Goal: Find specific page/section: Find specific page/section

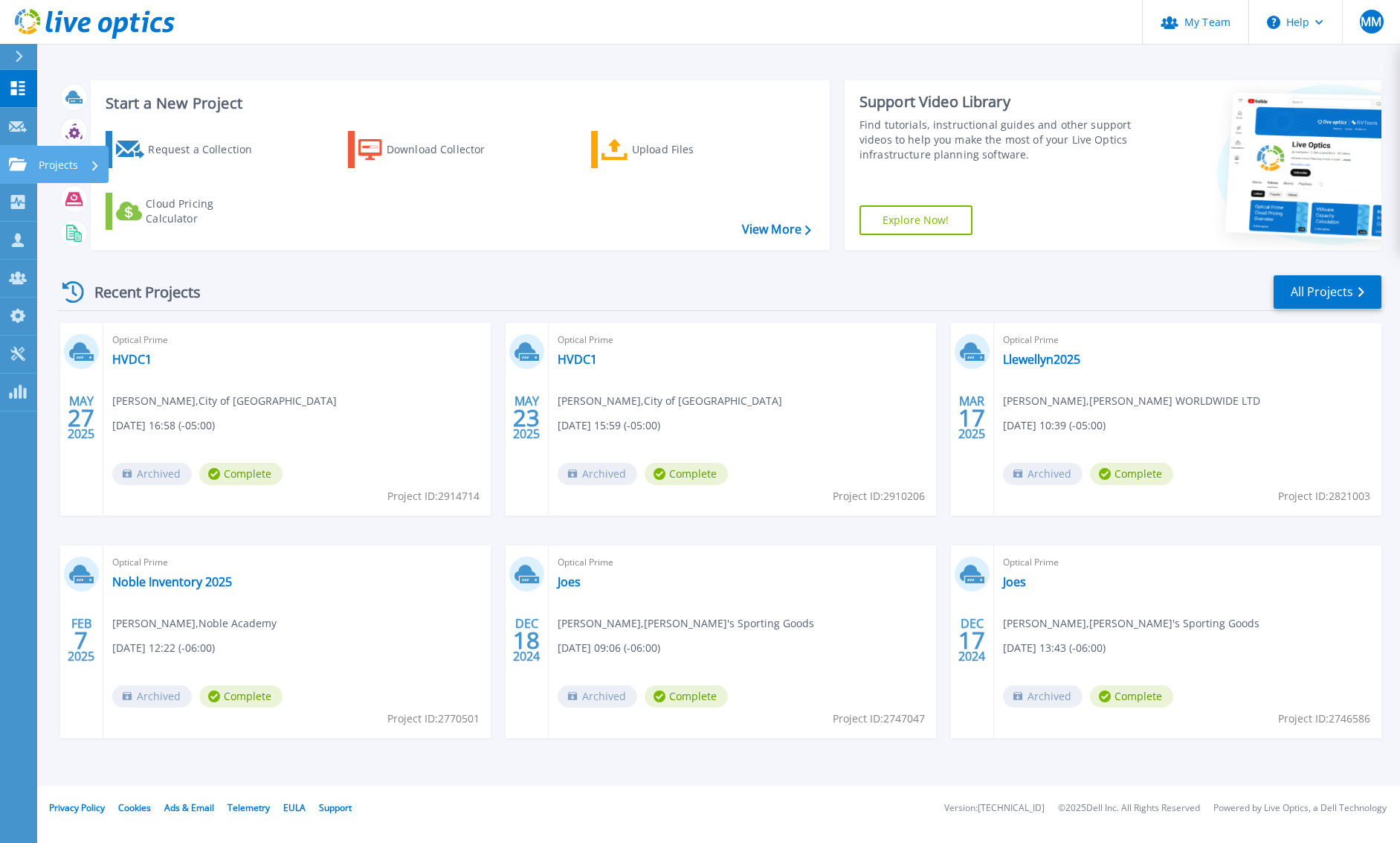
click at [67, 163] on p "Projects" at bounding box center [58, 165] width 40 height 39
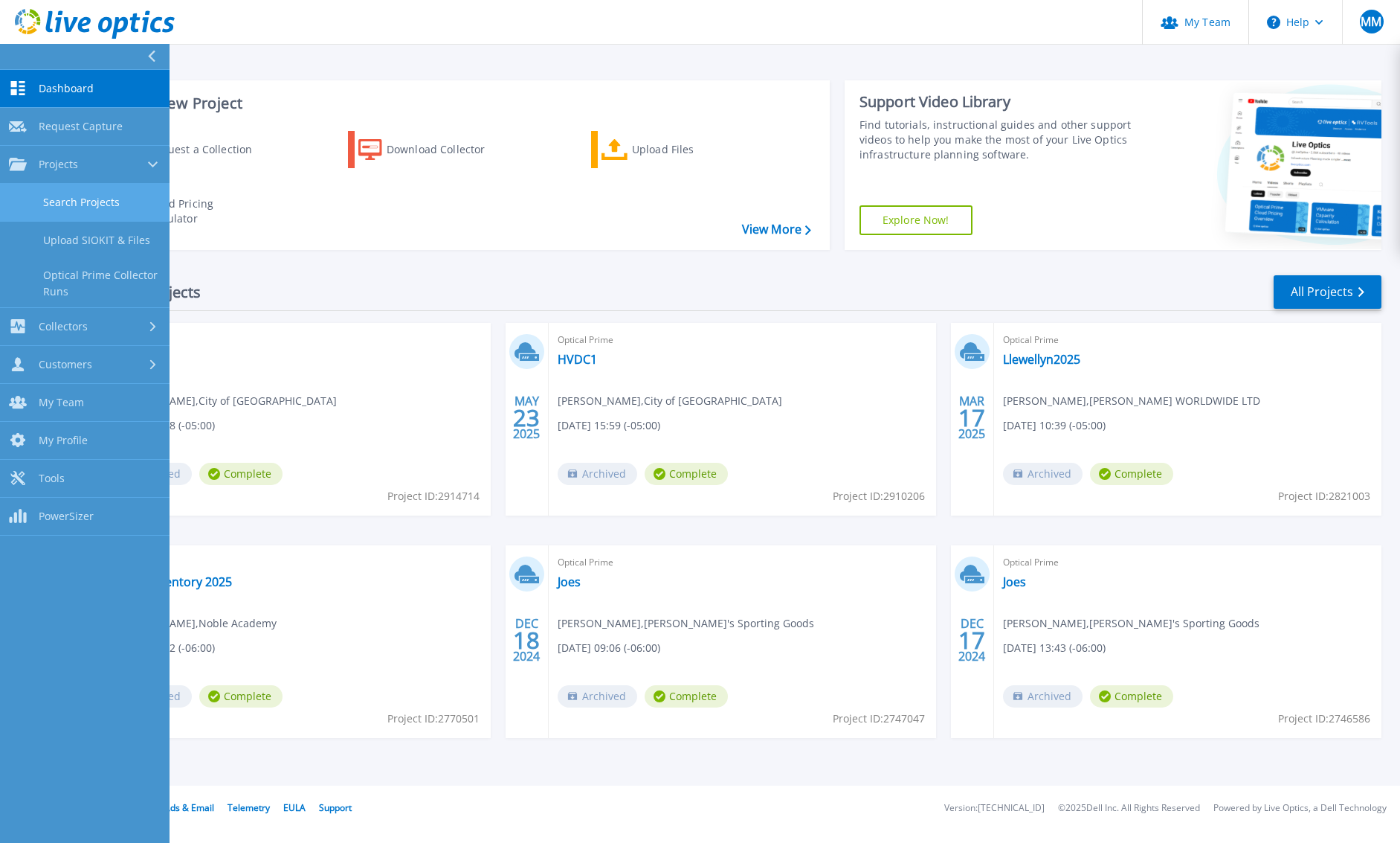
click at [88, 199] on link "Search Projects" at bounding box center [85, 202] width 170 height 38
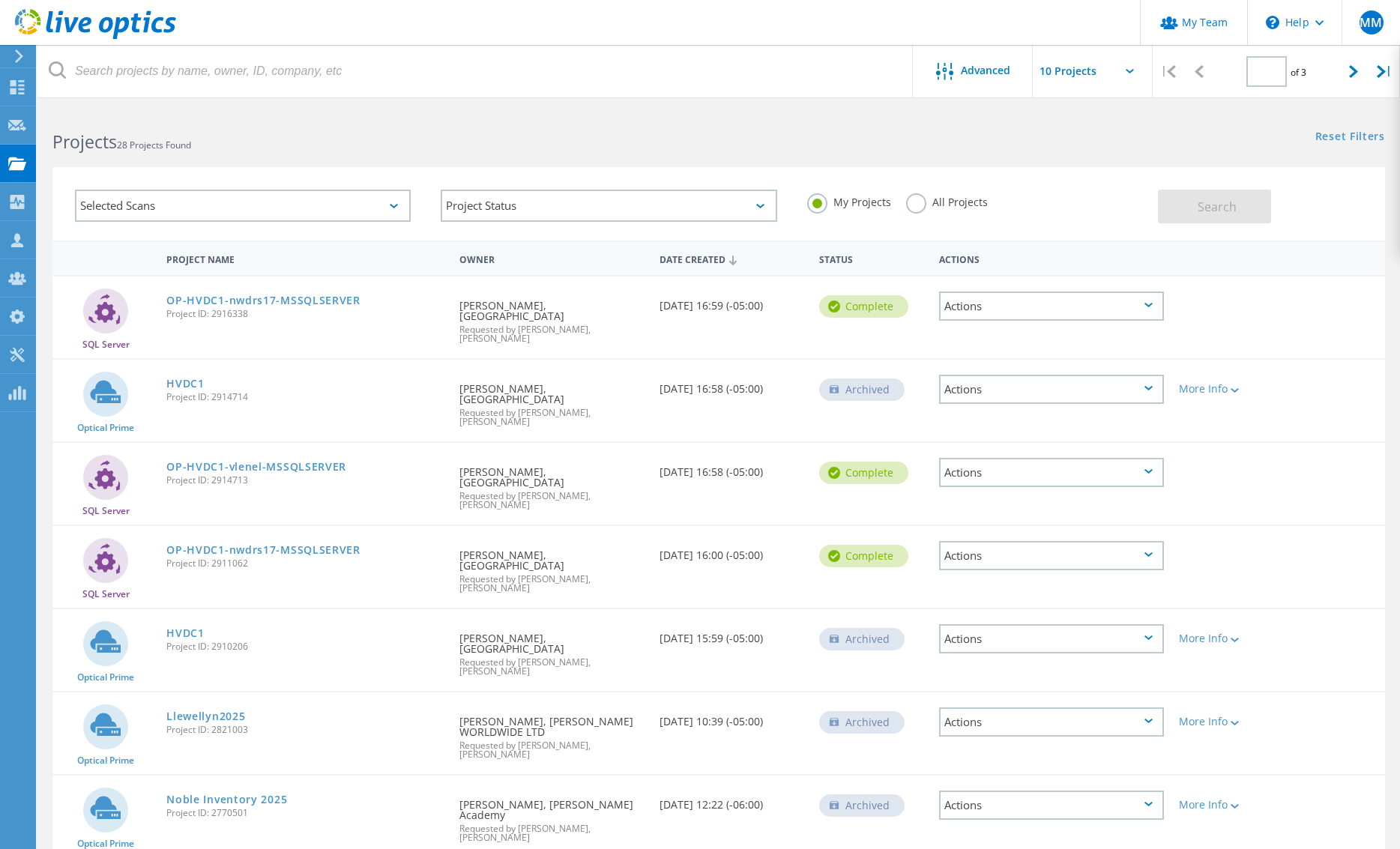
type input "1"
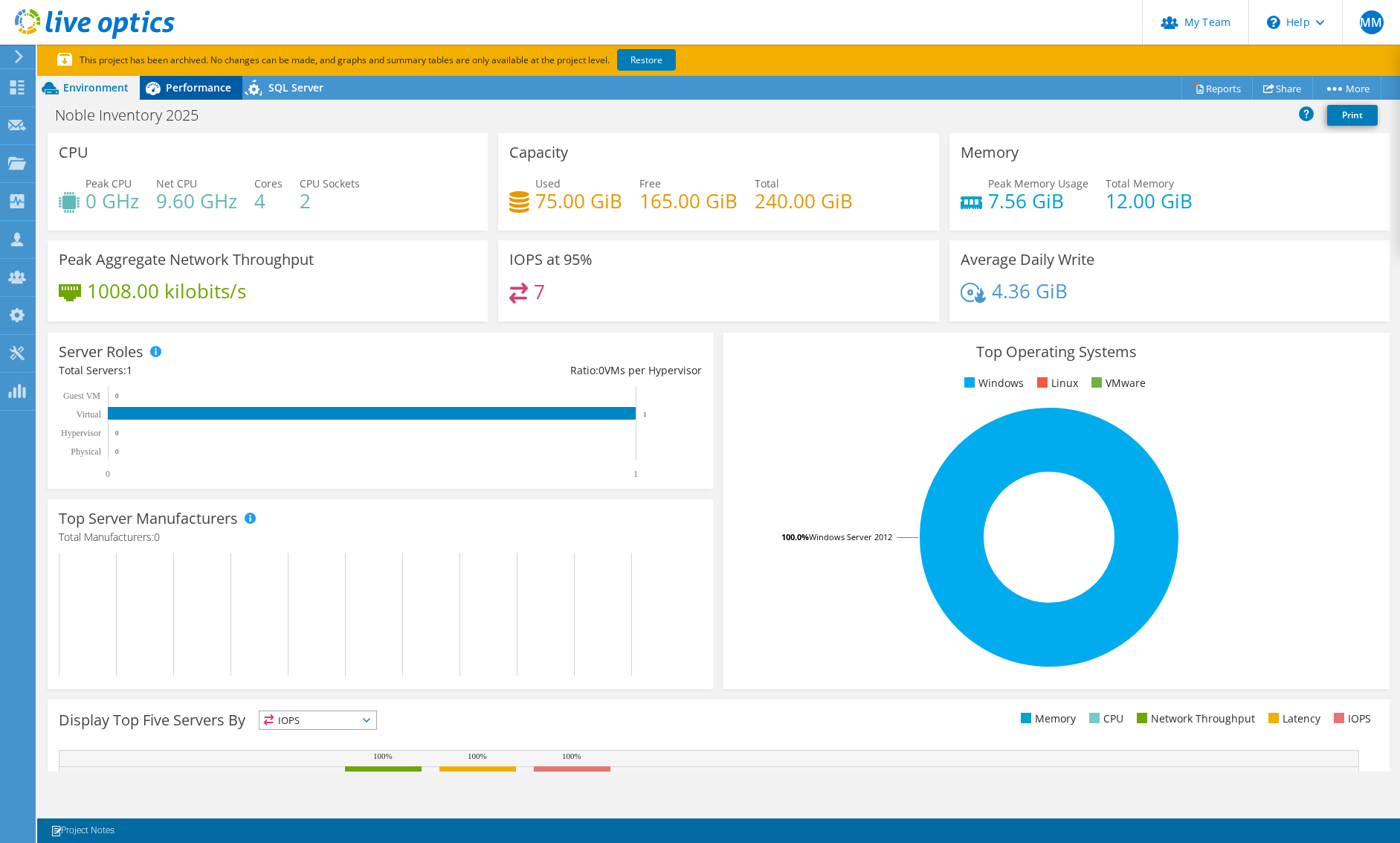
click at [199, 76] on div "Performance" at bounding box center [191, 87] width 103 height 23
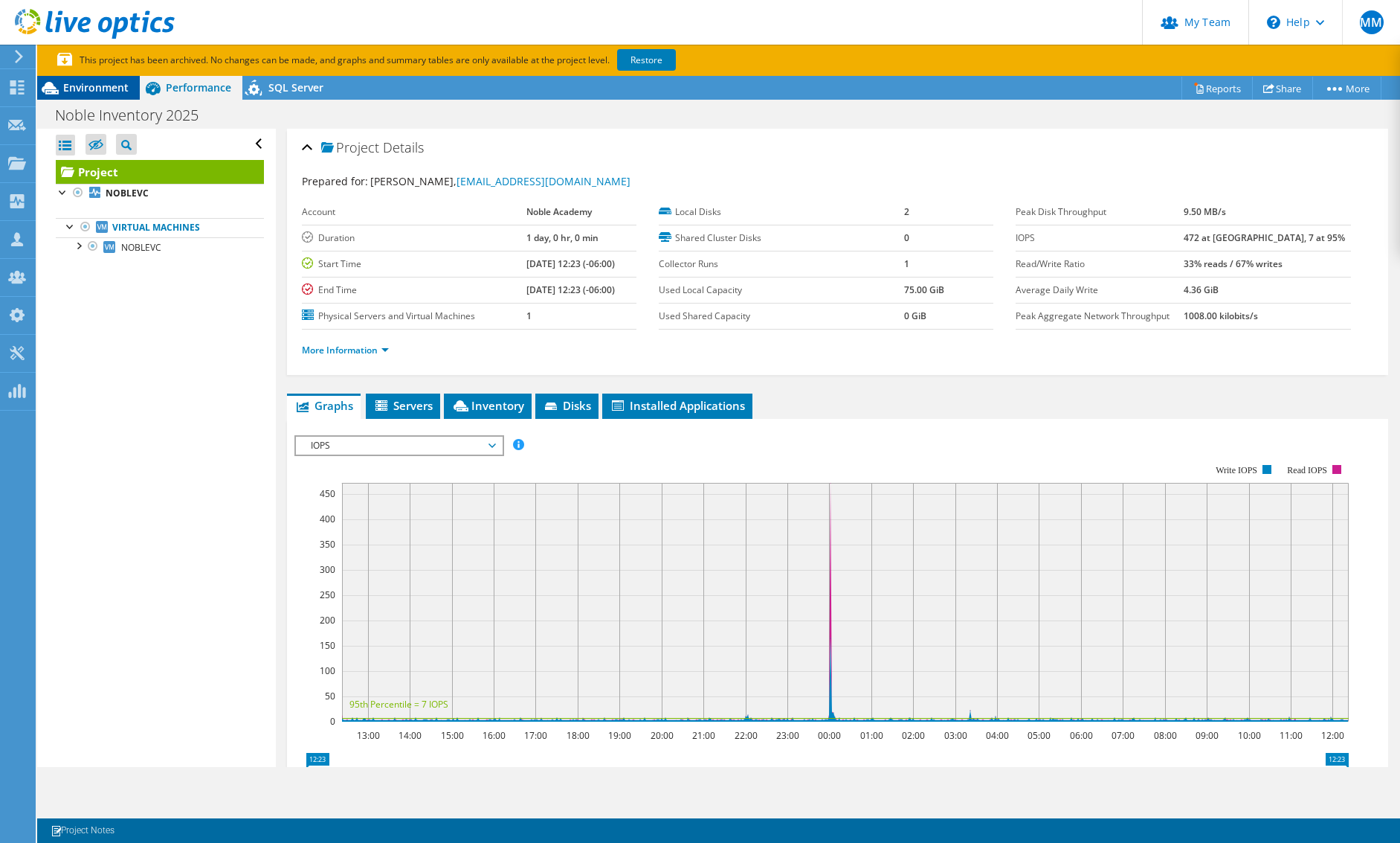
click at [117, 88] on span "Environment" at bounding box center [95, 87] width 66 height 14
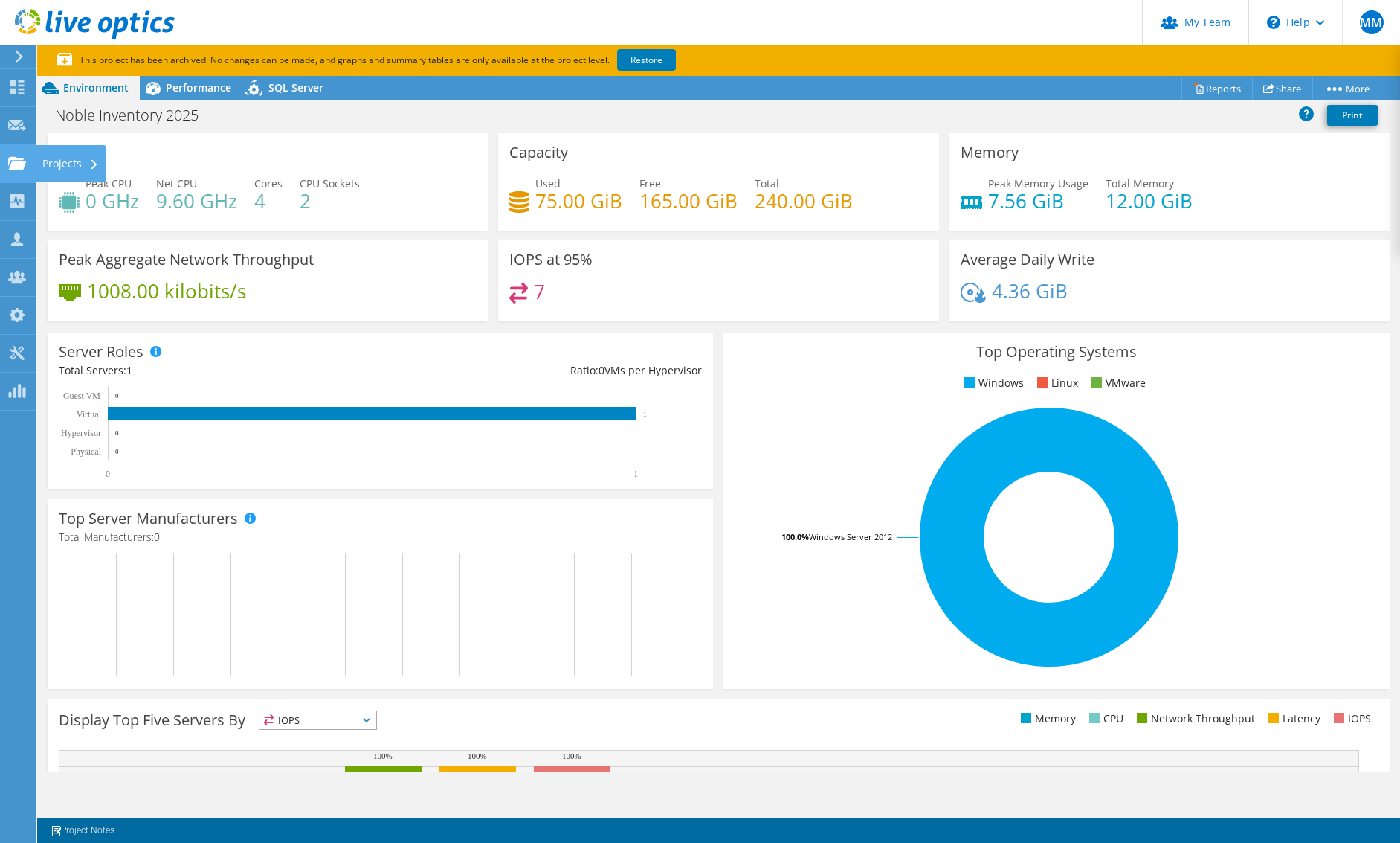
click at [19, 166] on use at bounding box center [17, 163] width 18 height 13
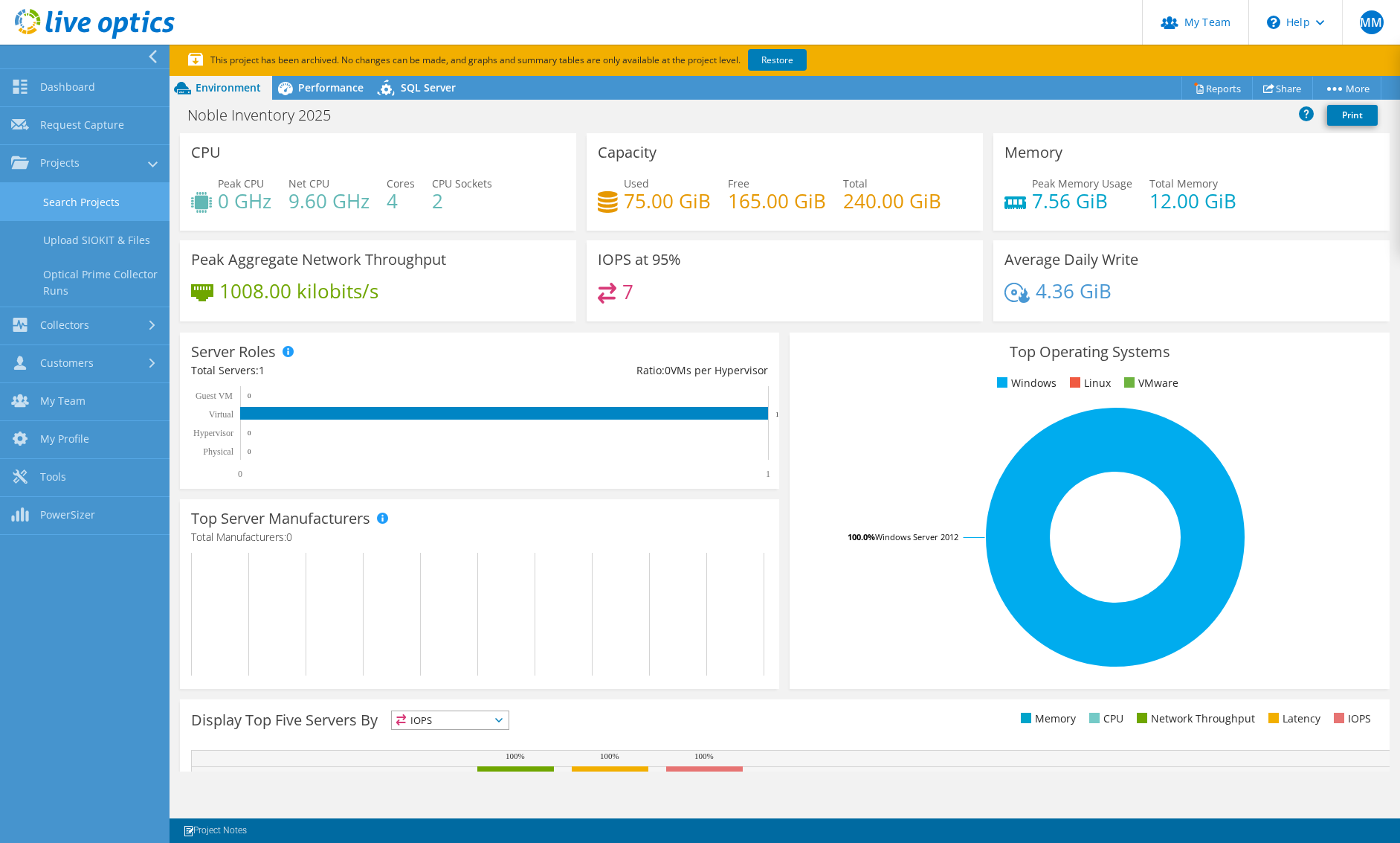
click at [79, 196] on link "Search Projects" at bounding box center [85, 202] width 170 height 38
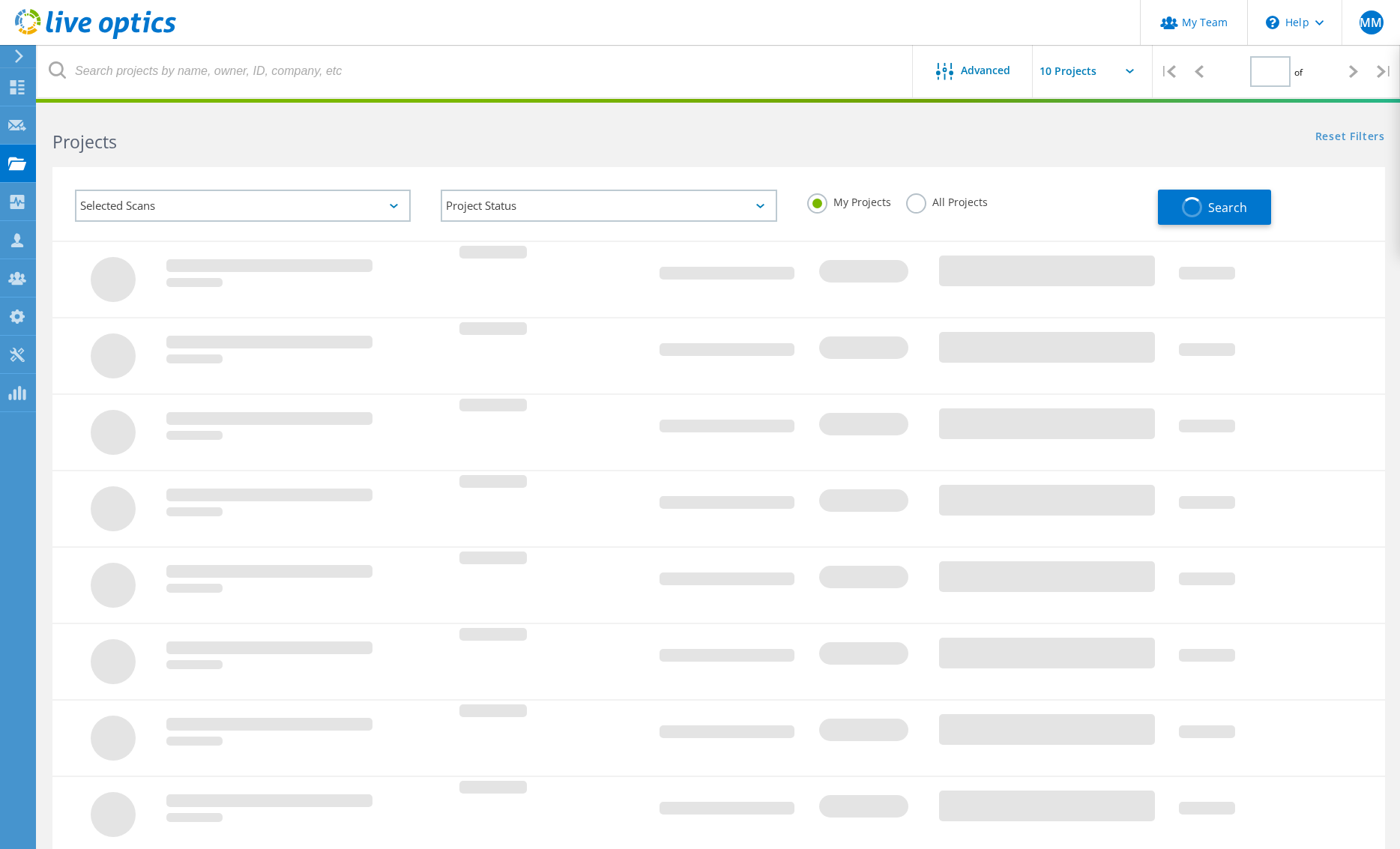
type input "1"
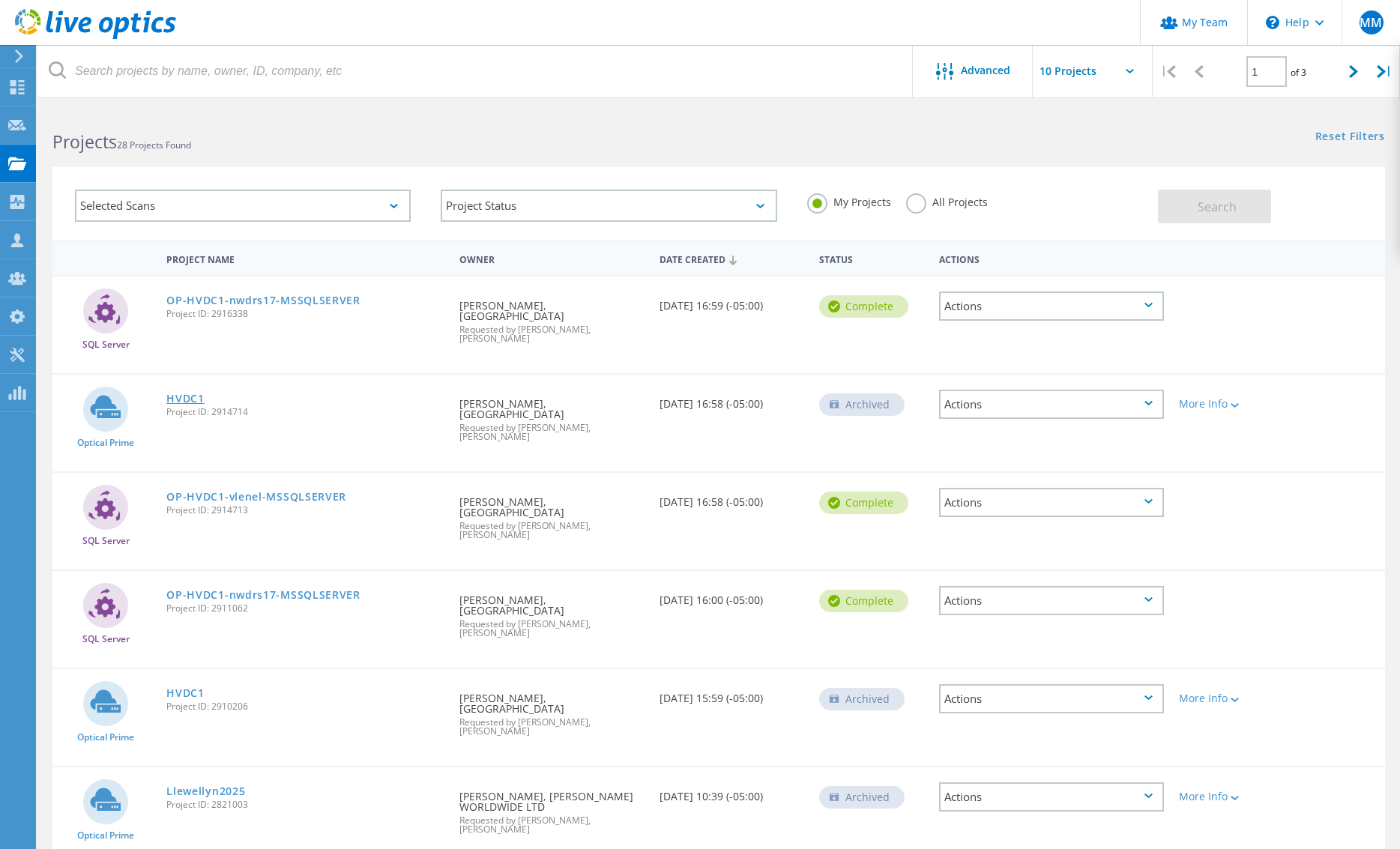
click at [181, 393] on link "HVDC1" at bounding box center [186, 399] width 38 height 11
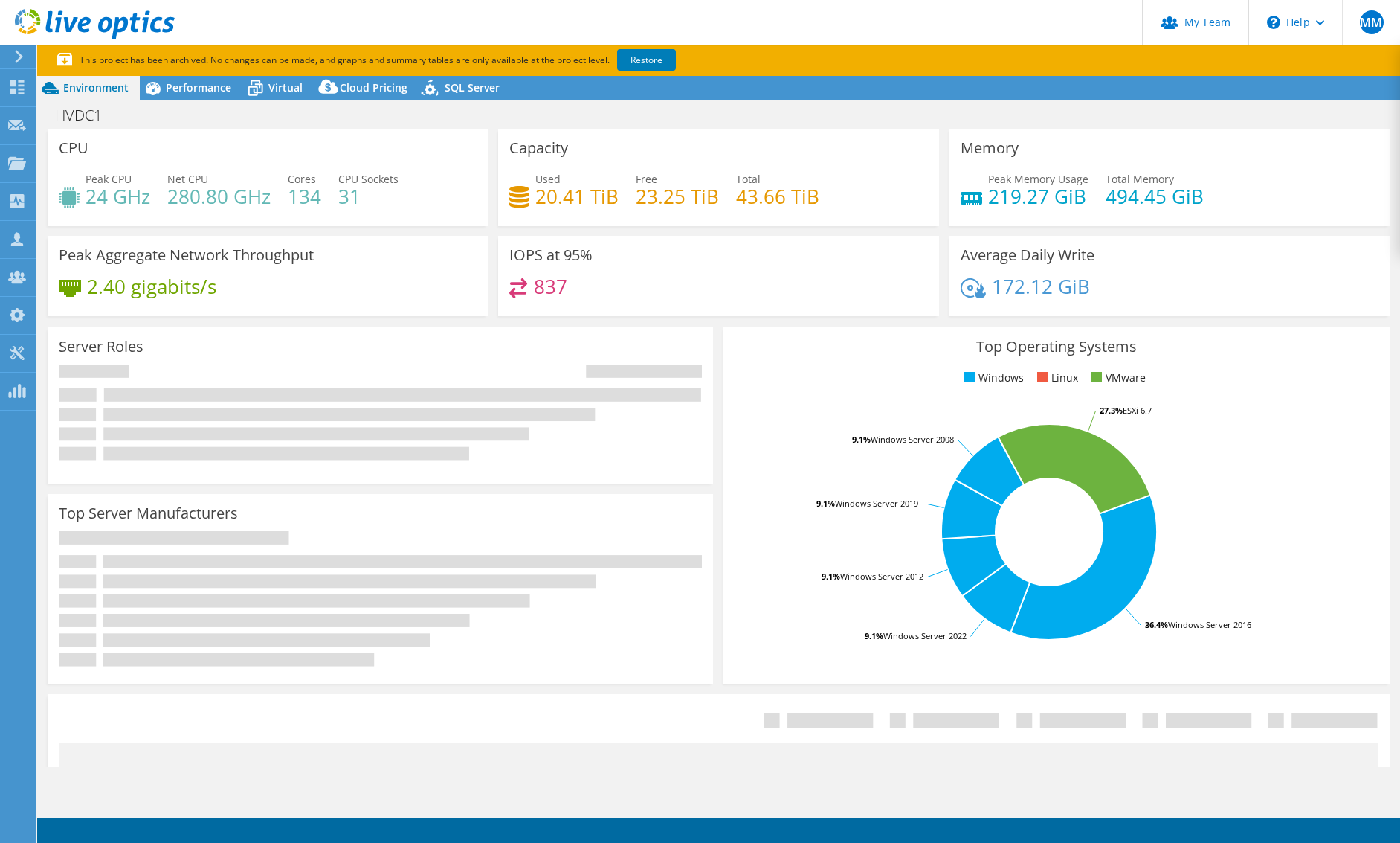
select select "USD"
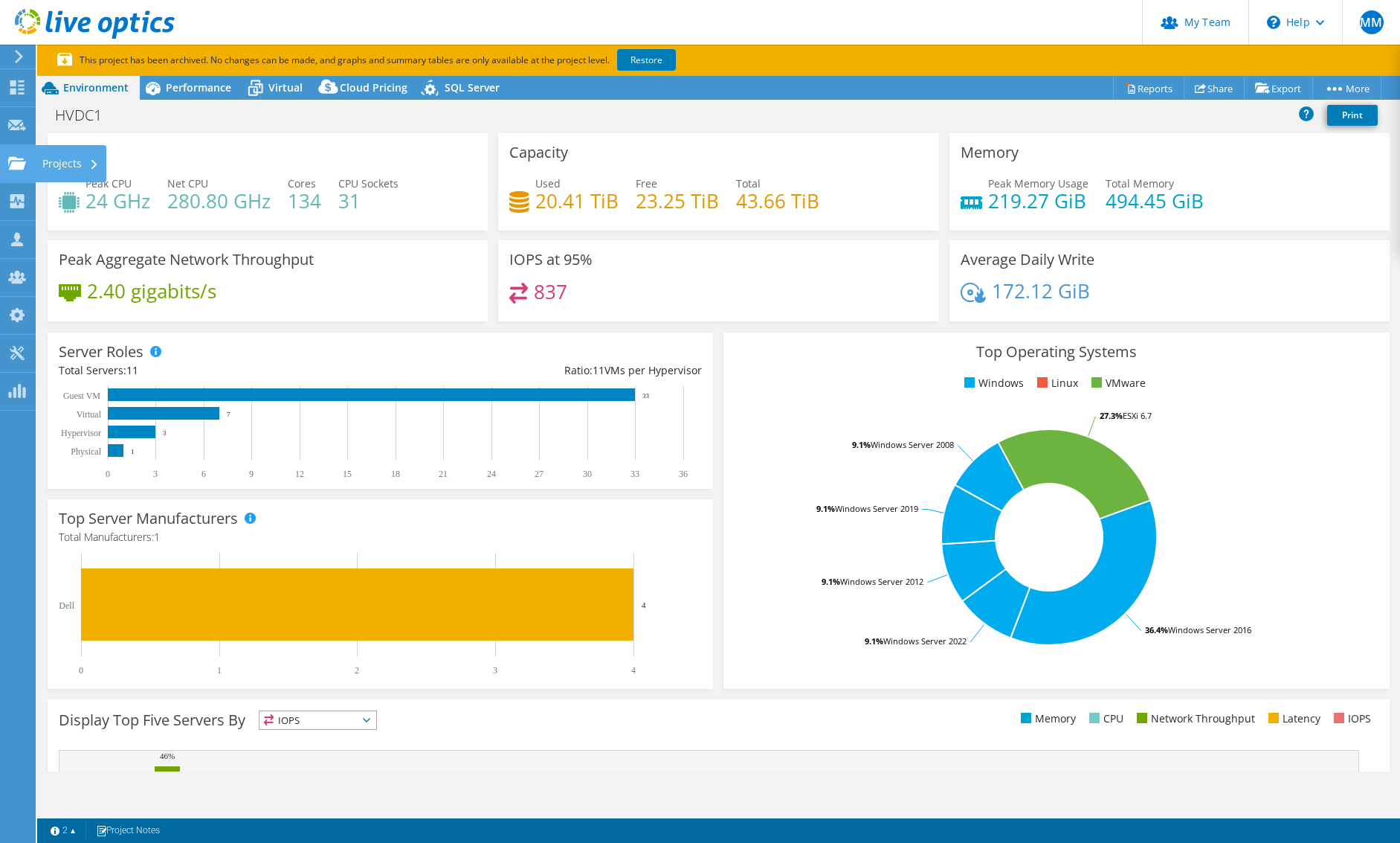
click at [62, 165] on div "Projects" at bounding box center [70, 163] width 71 height 37
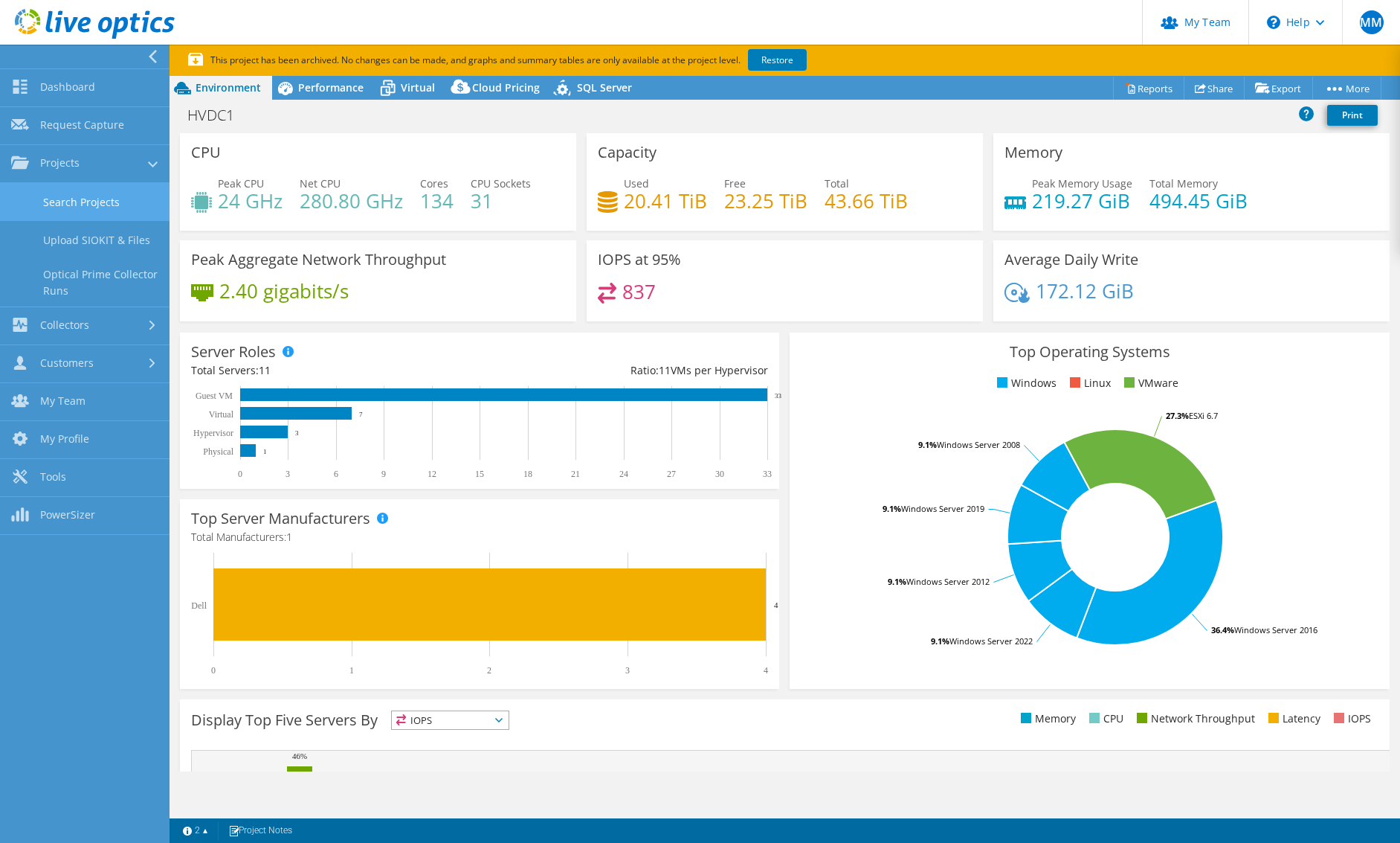
click at [76, 198] on link "Search Projects" at bounding box center [85, 202] width 170 height 38
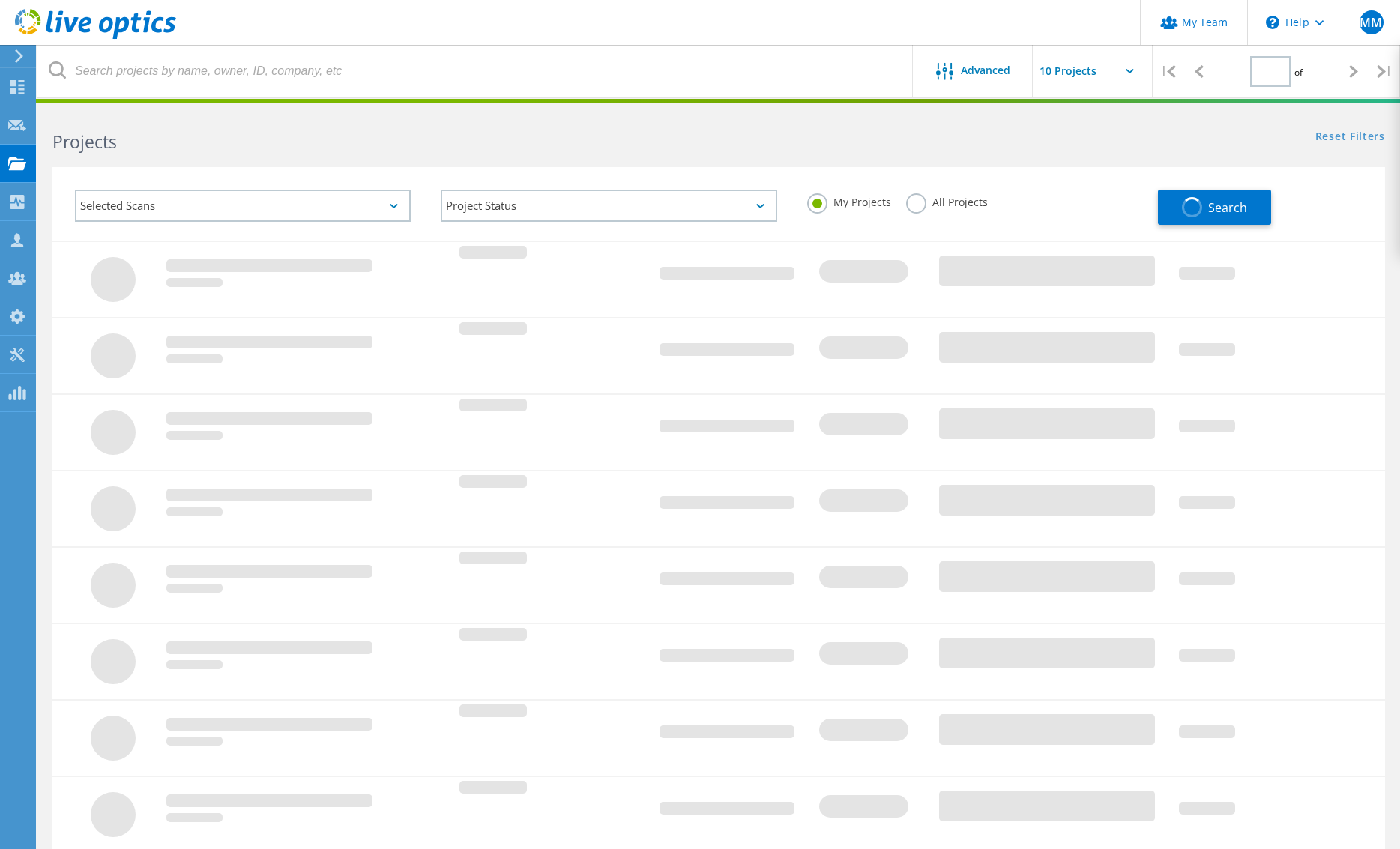
type input "1"
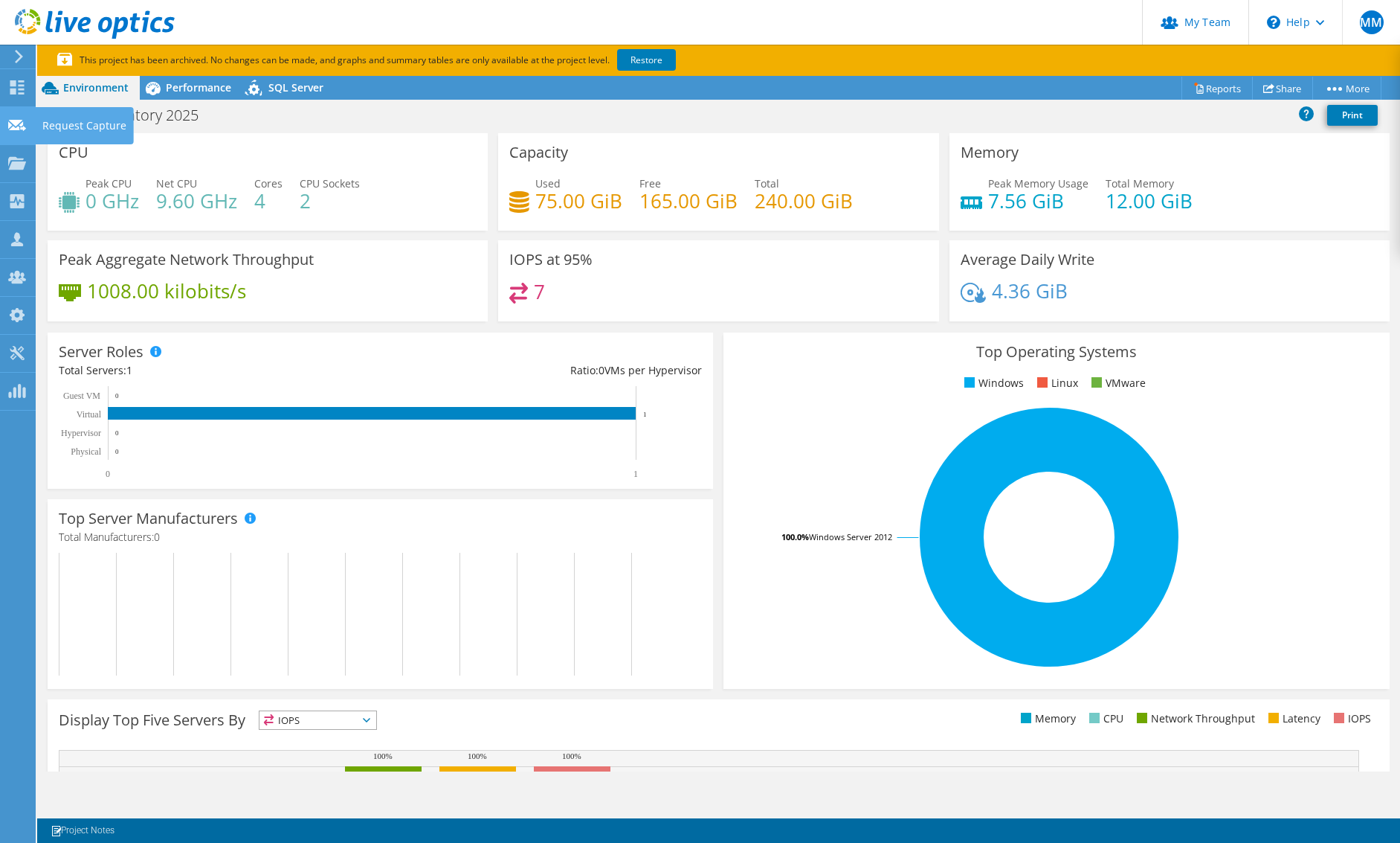
click at [20, 128] on icon at bounding box center [17, 125] width 18 height 14
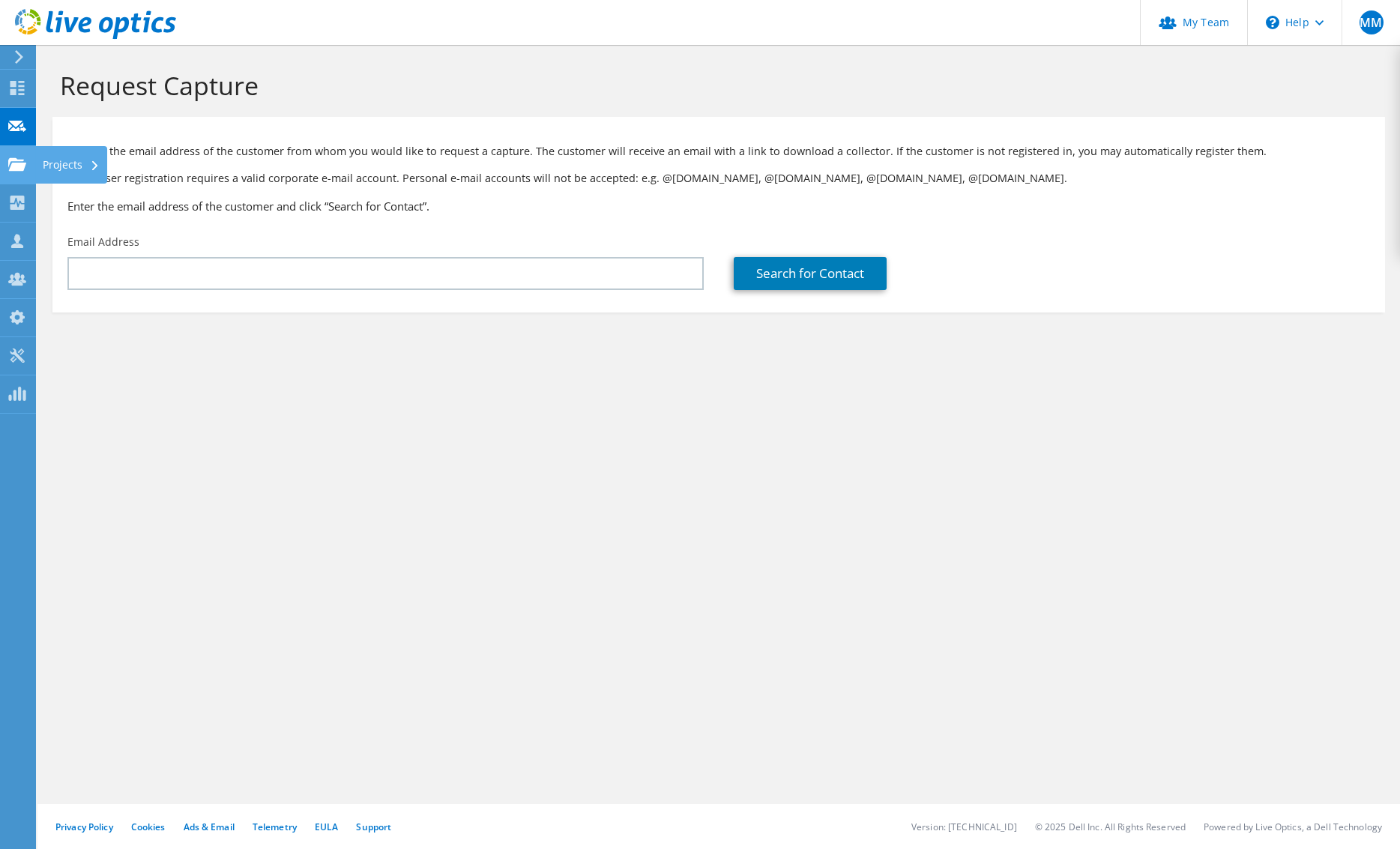
click at [63, 166] on div "Projects" at bounding box center [71, 164] width 72 height 37
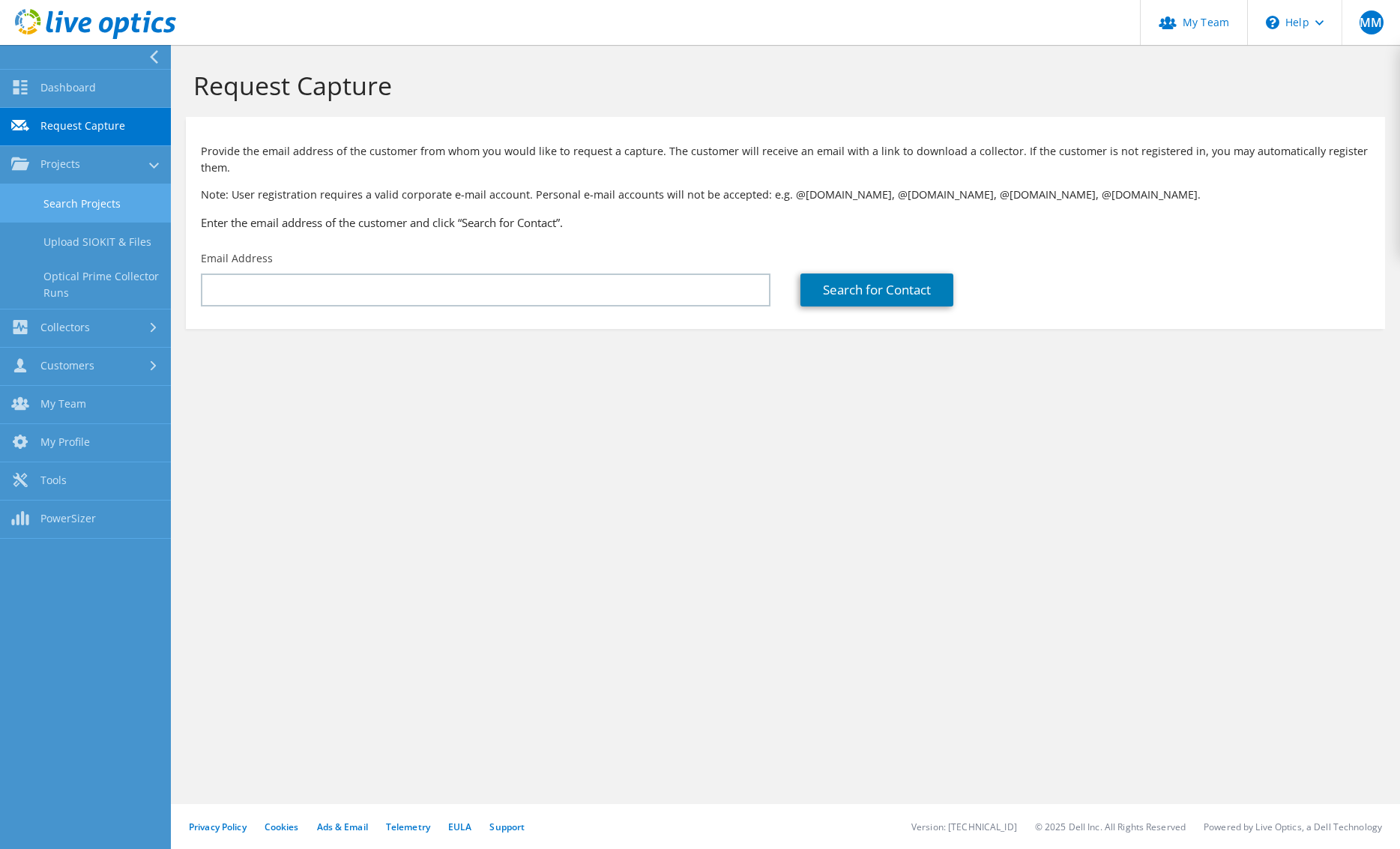
click at [97, 192] on link "Search Projects" at bounding box center [85, 203] width 171 height 38
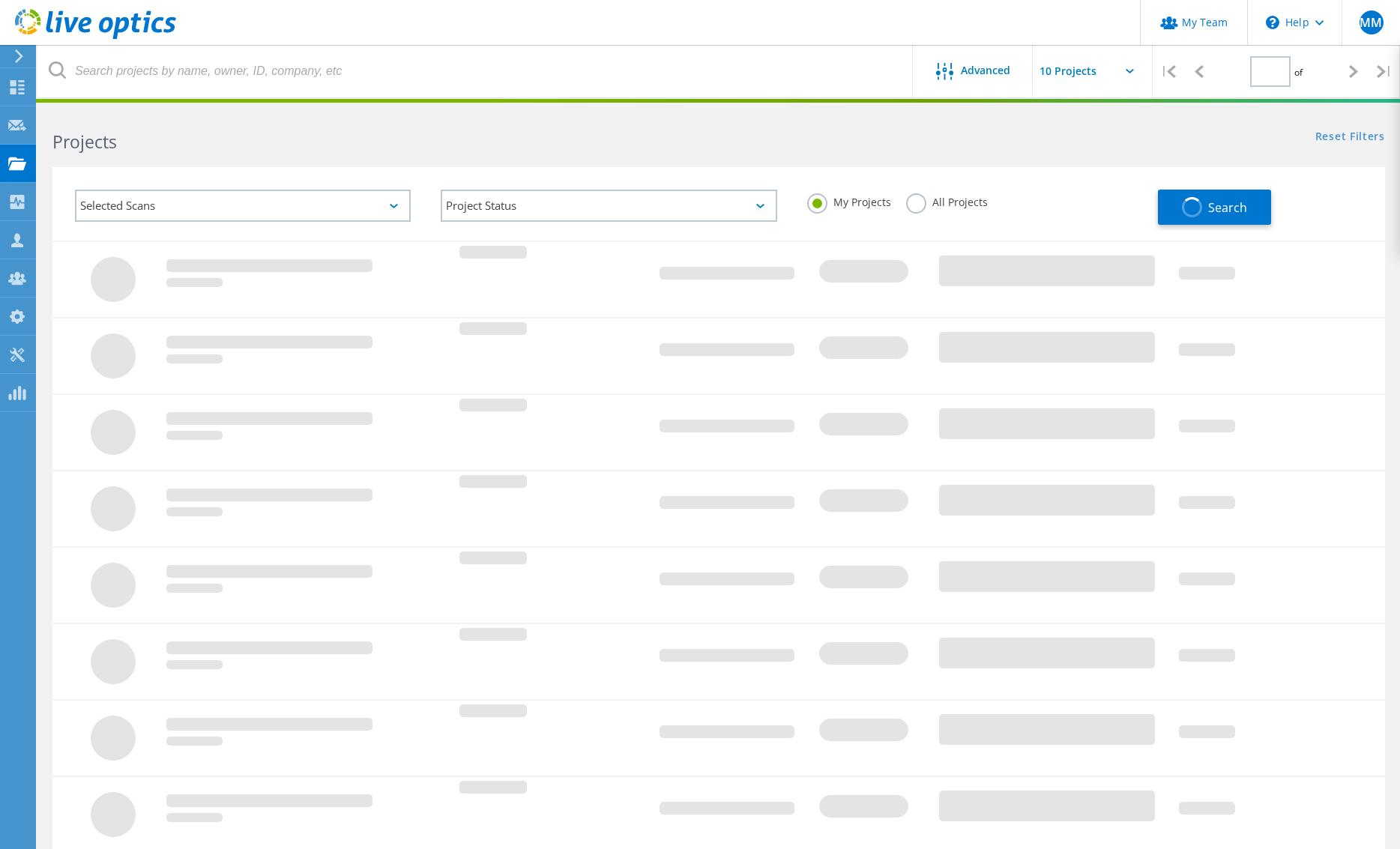
type input "1"
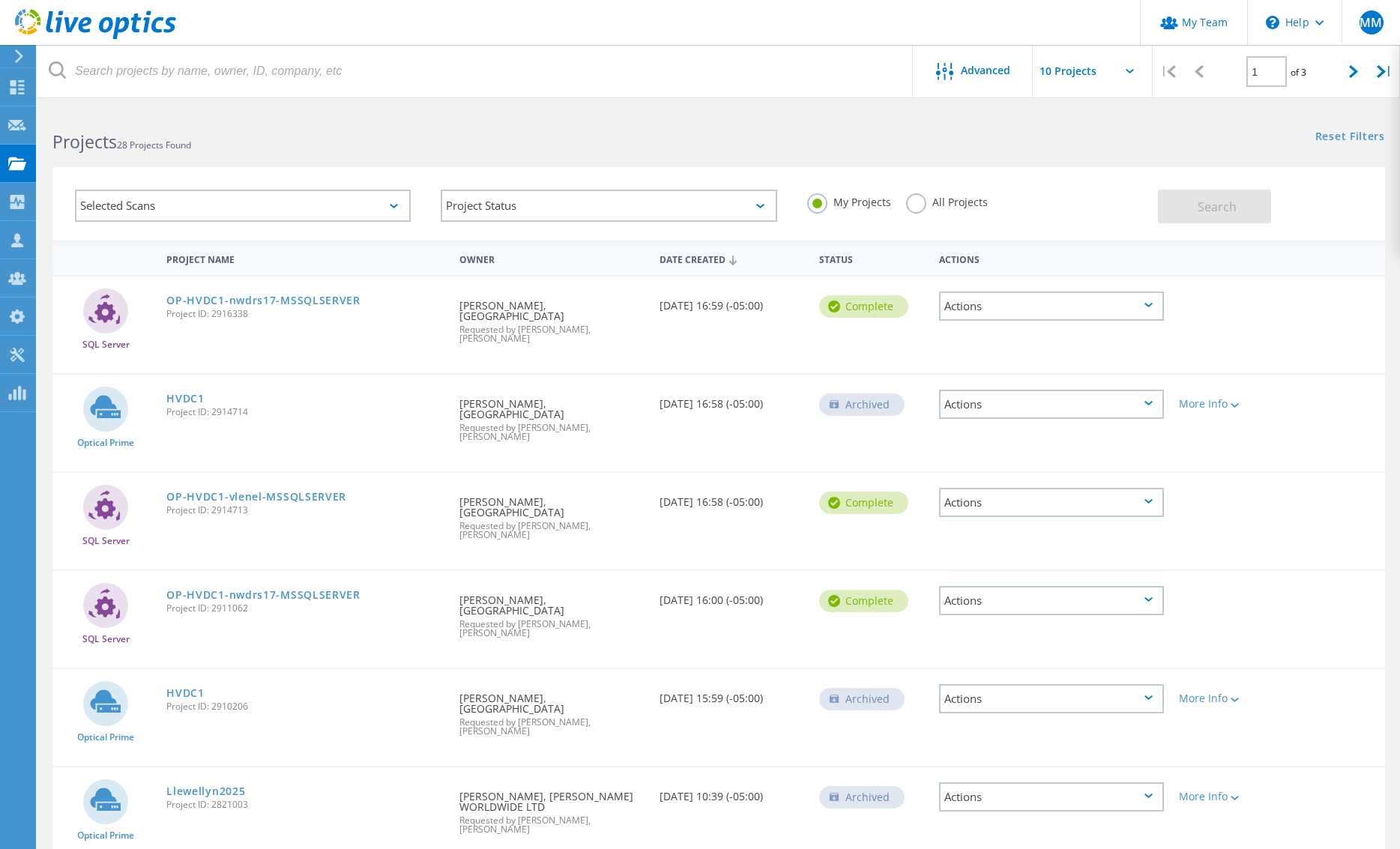
scroll to position [150, 0]
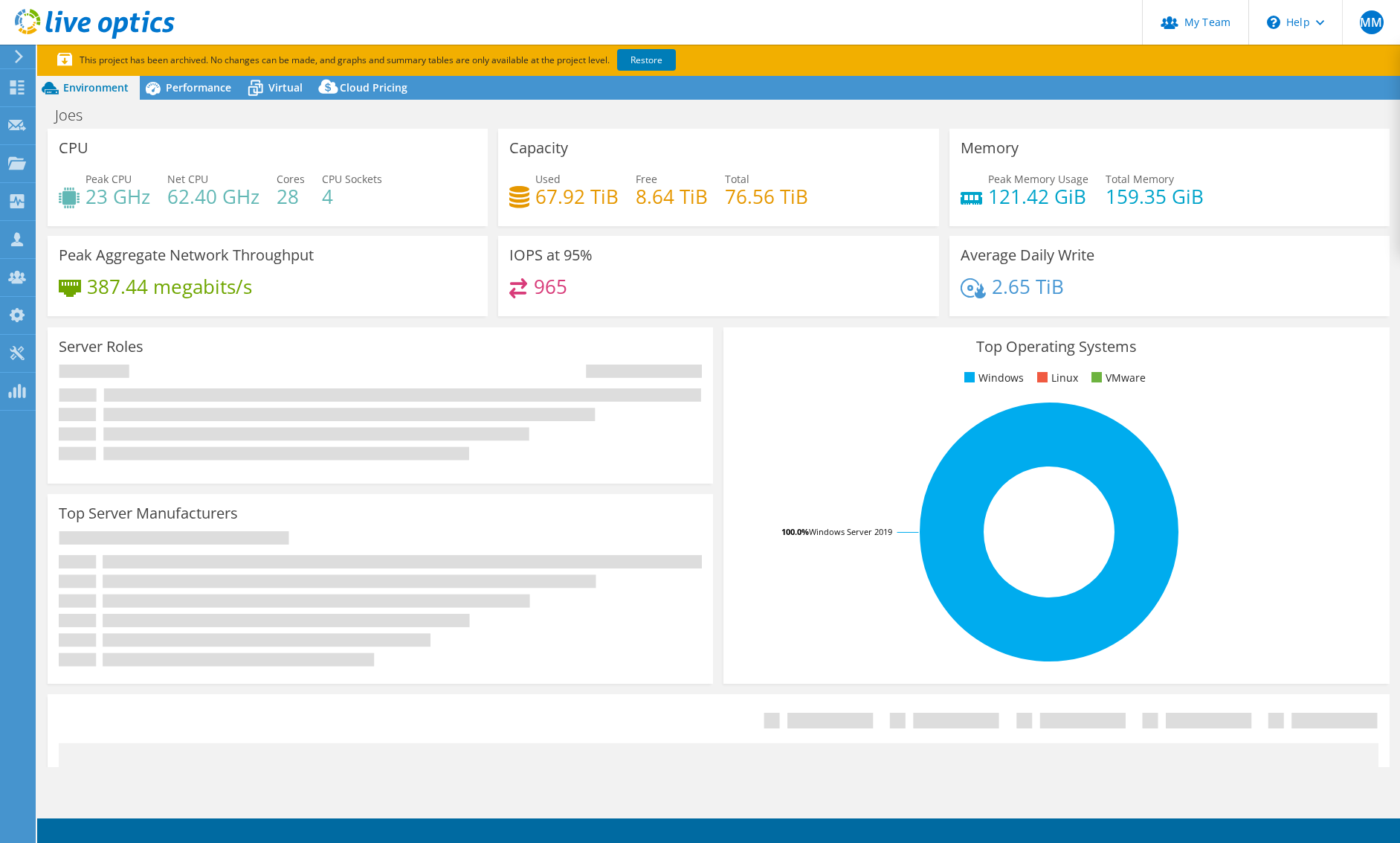
select select "USD"
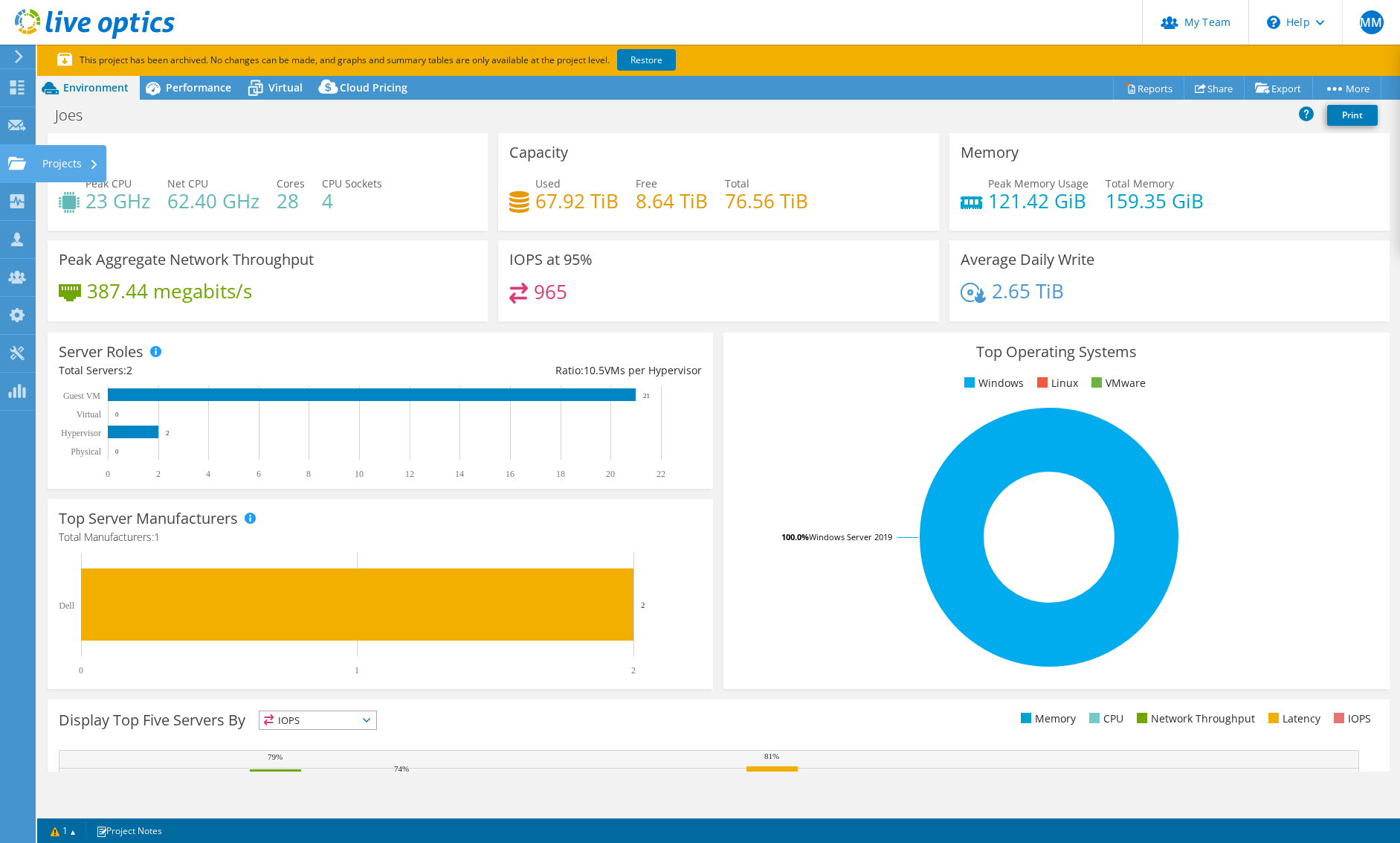
click at [67, 165] on div "Projects" at bounding box center [70, 163] width 71 height 37
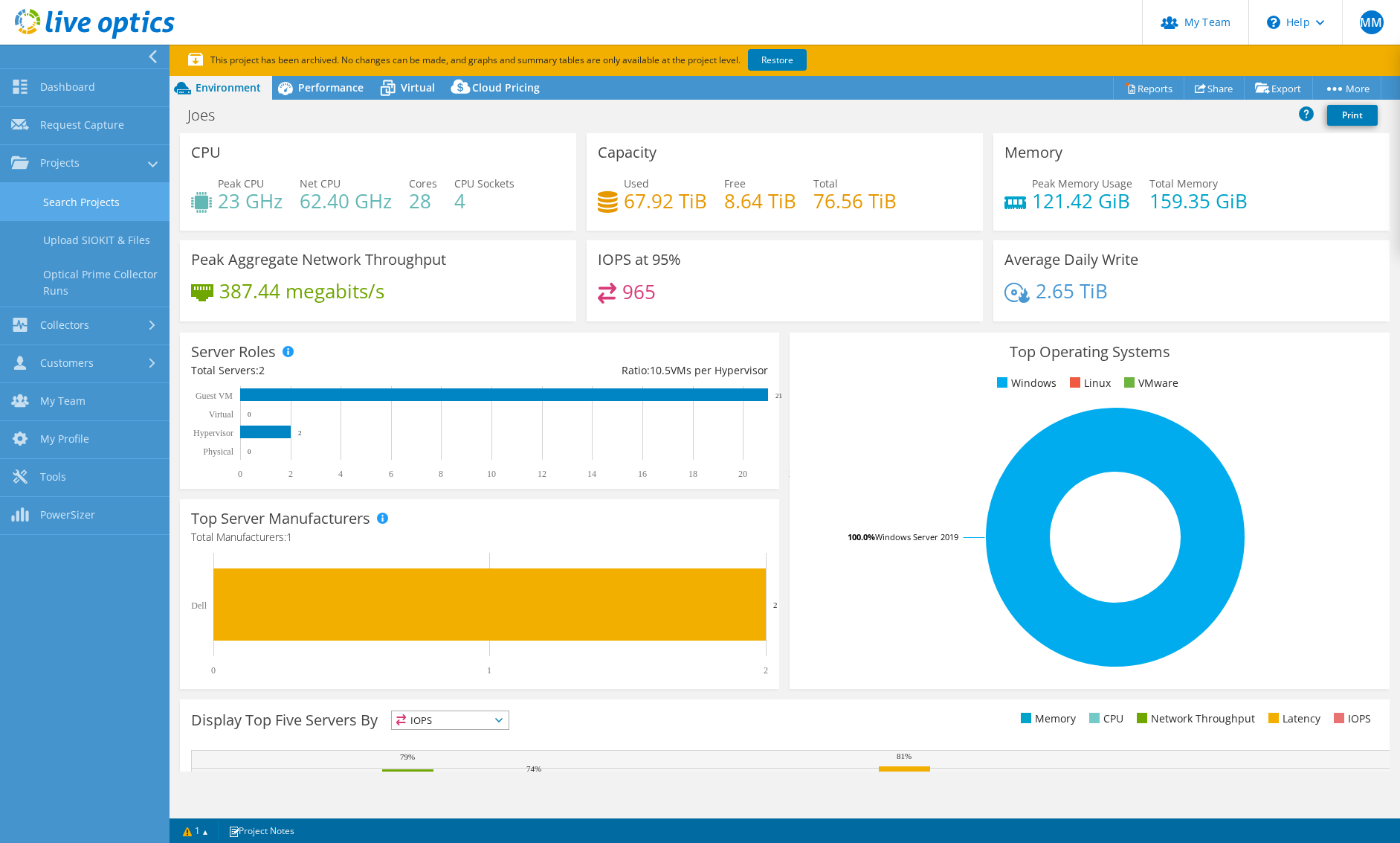
click at [71, 195] on link "Search Projects" at bounding box center [85, 202] width 170 height 38
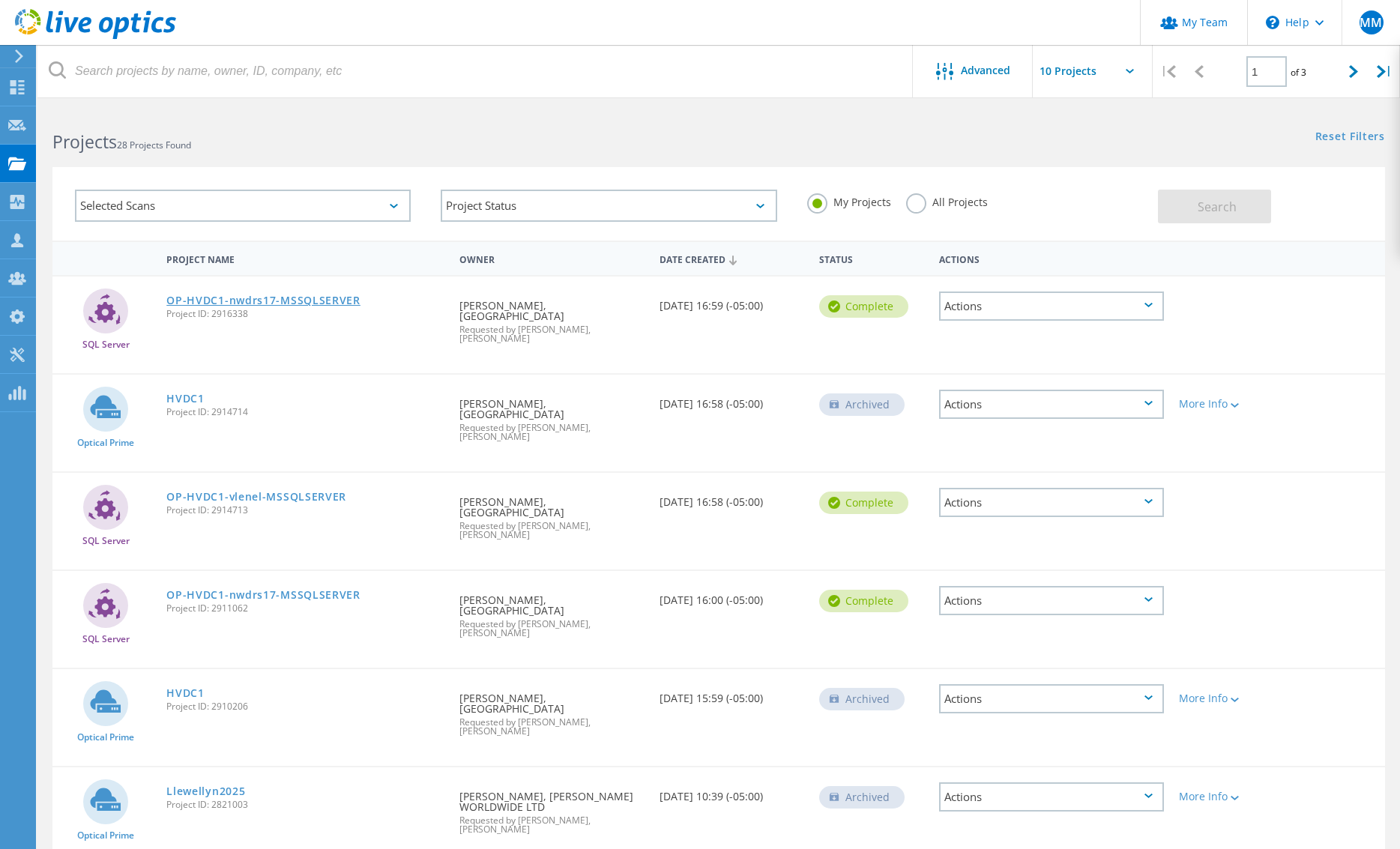
click at [266, 300] on link "OP-HVDC1-nwdrs17-MSSQLSERVER" at bounding box center [264, 301] width 194 height 11
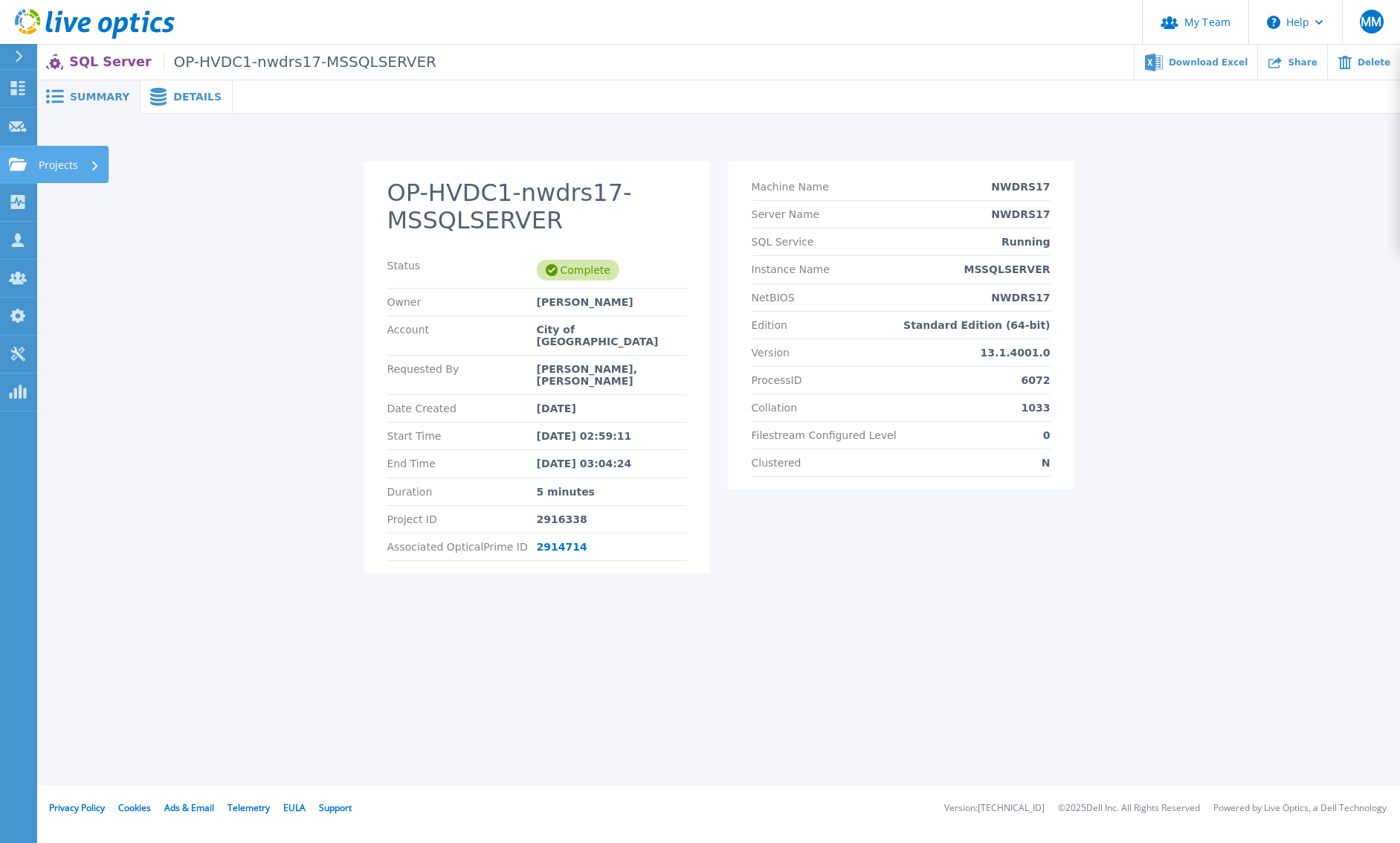
click at [74, 163] on p "Projects" at bounding box center [58, 165] width 40 height 39
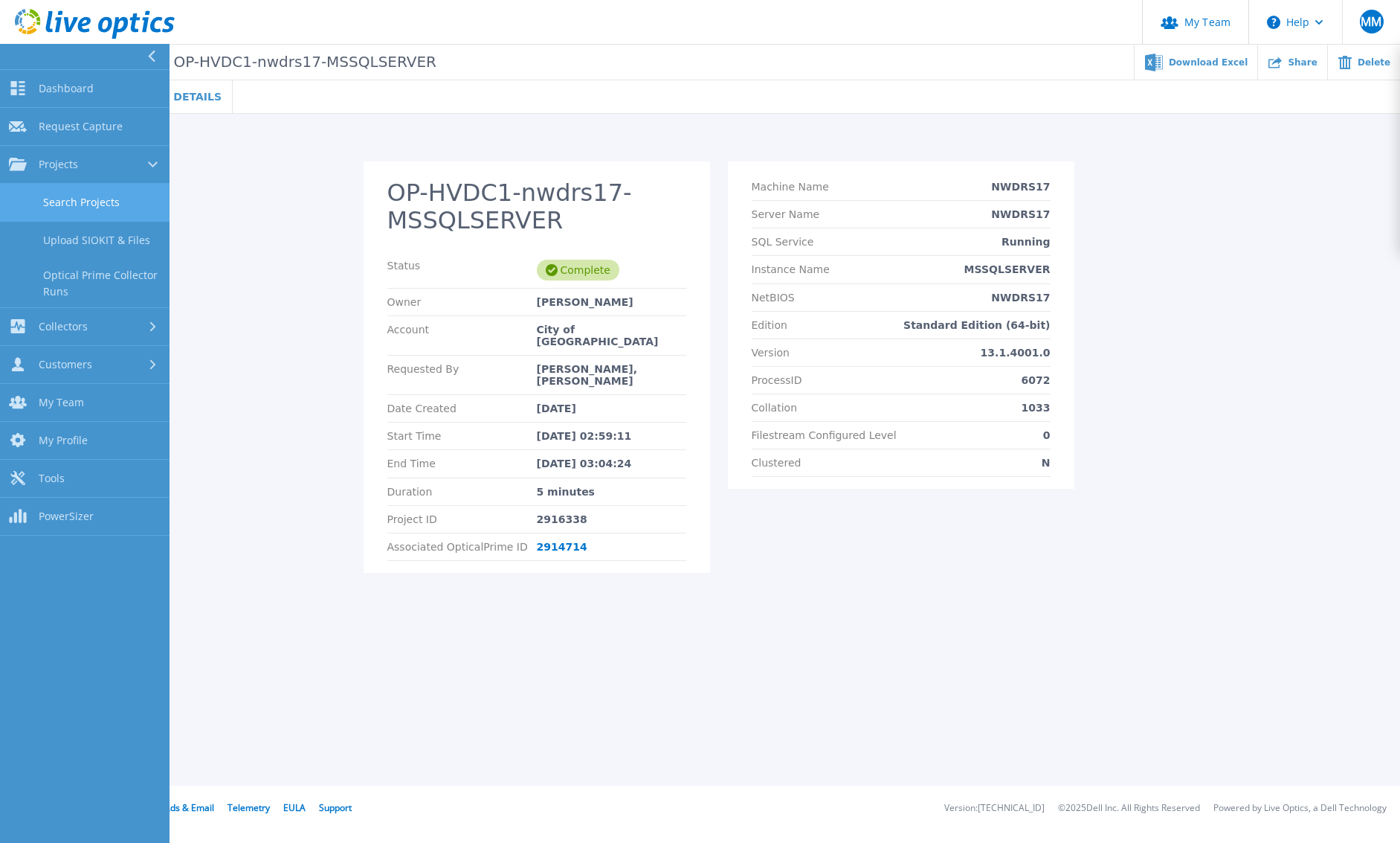
click at [80, 191] on link "Search Projects" at bounding box center [85, 202] width 170 height 38
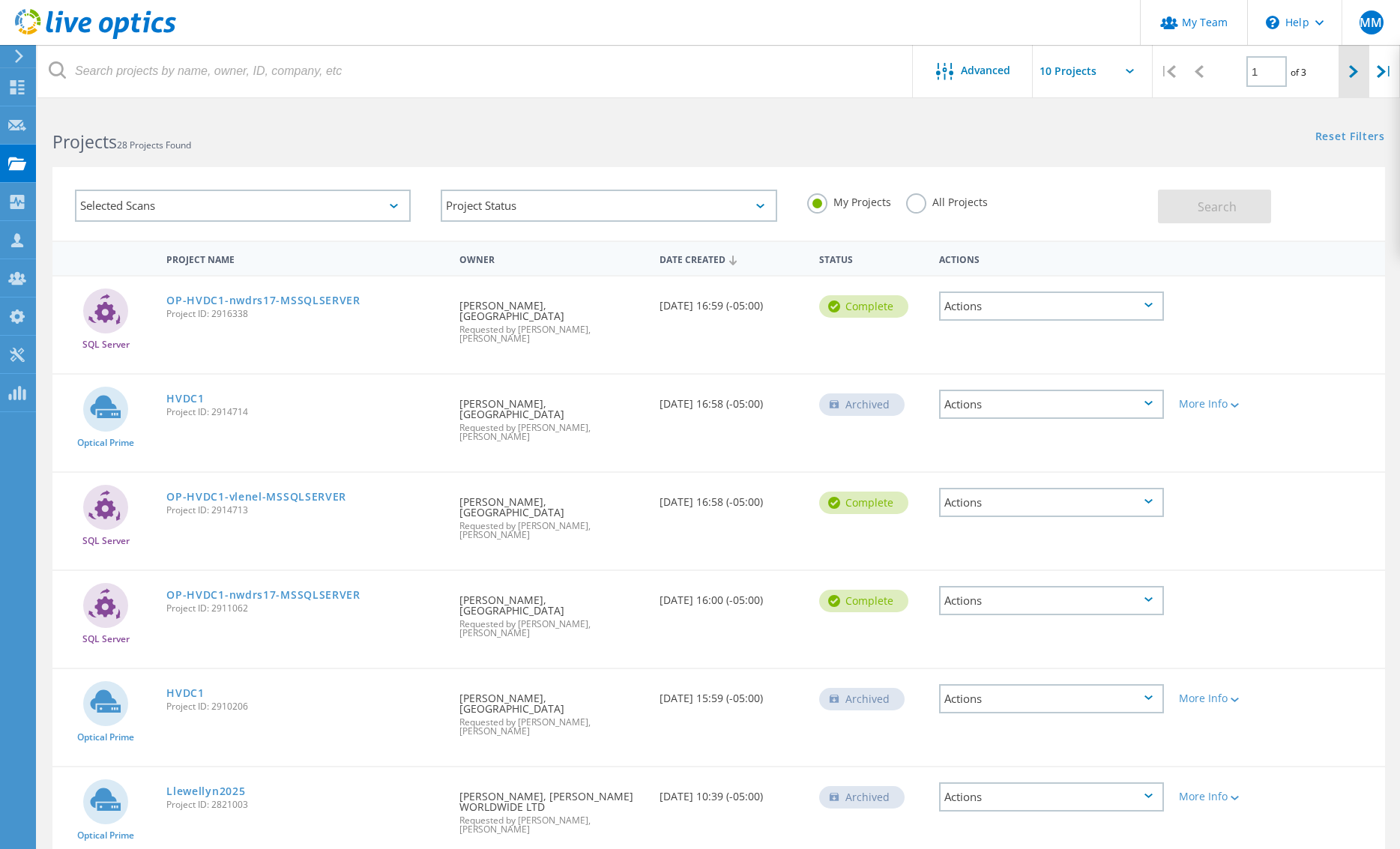
click at [1350, 70] on icon at bounding box center [1353, 72] width 9 height 13
type input "2"
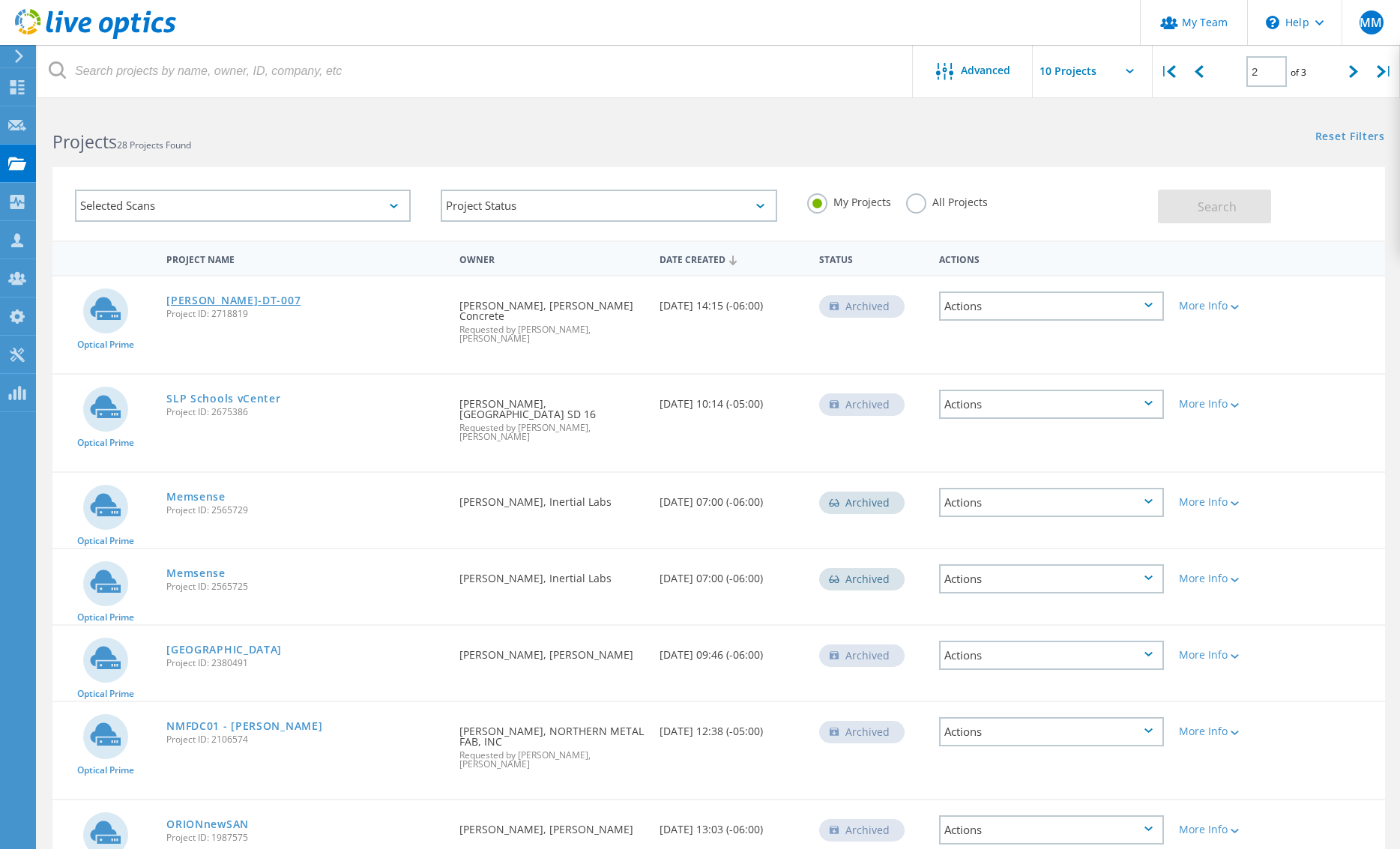
click at [211, 297] on link "[PERSON_NAME]-DT-007" at bounding box center [234, 301] width 134 height 11
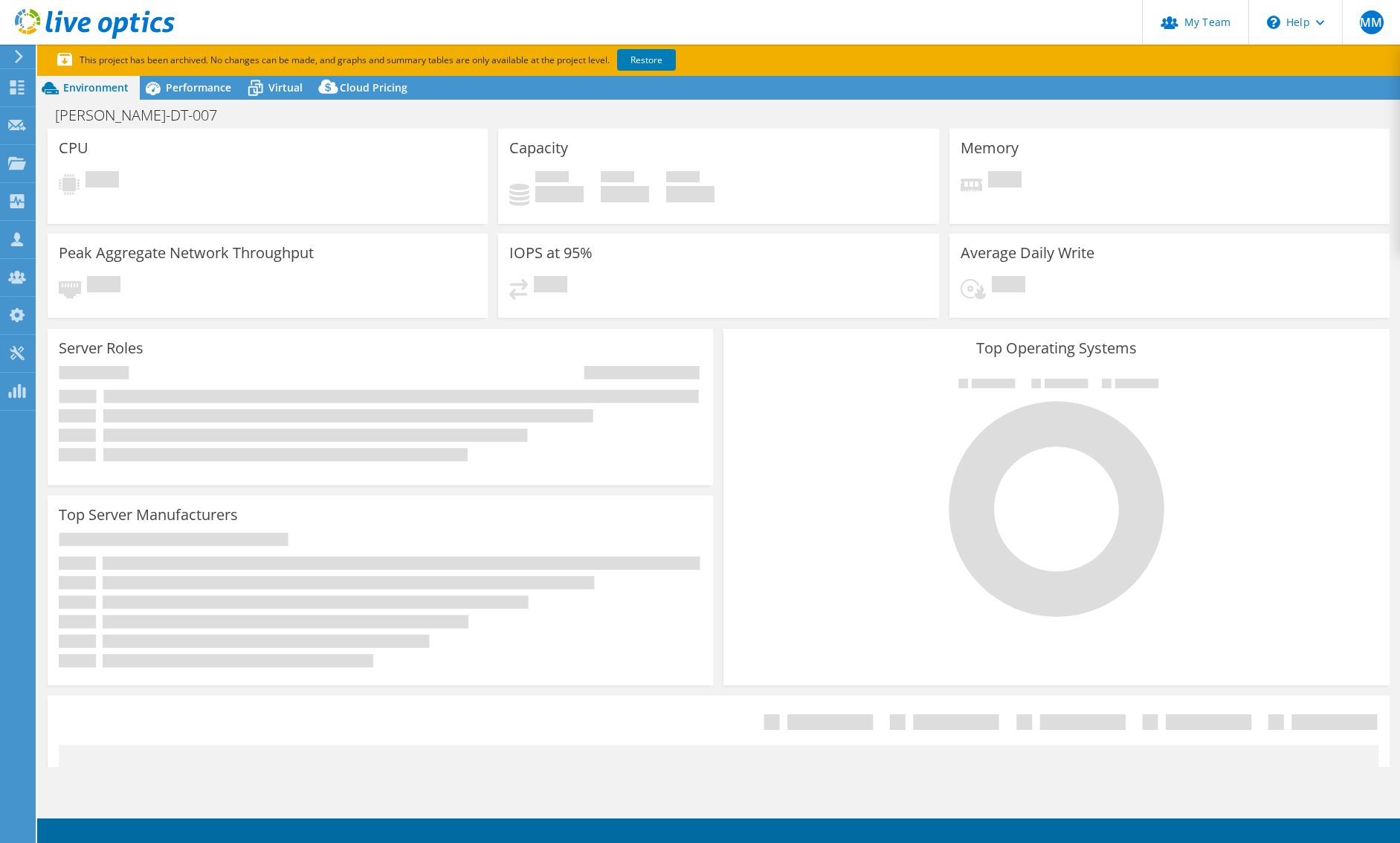
select select "USD"
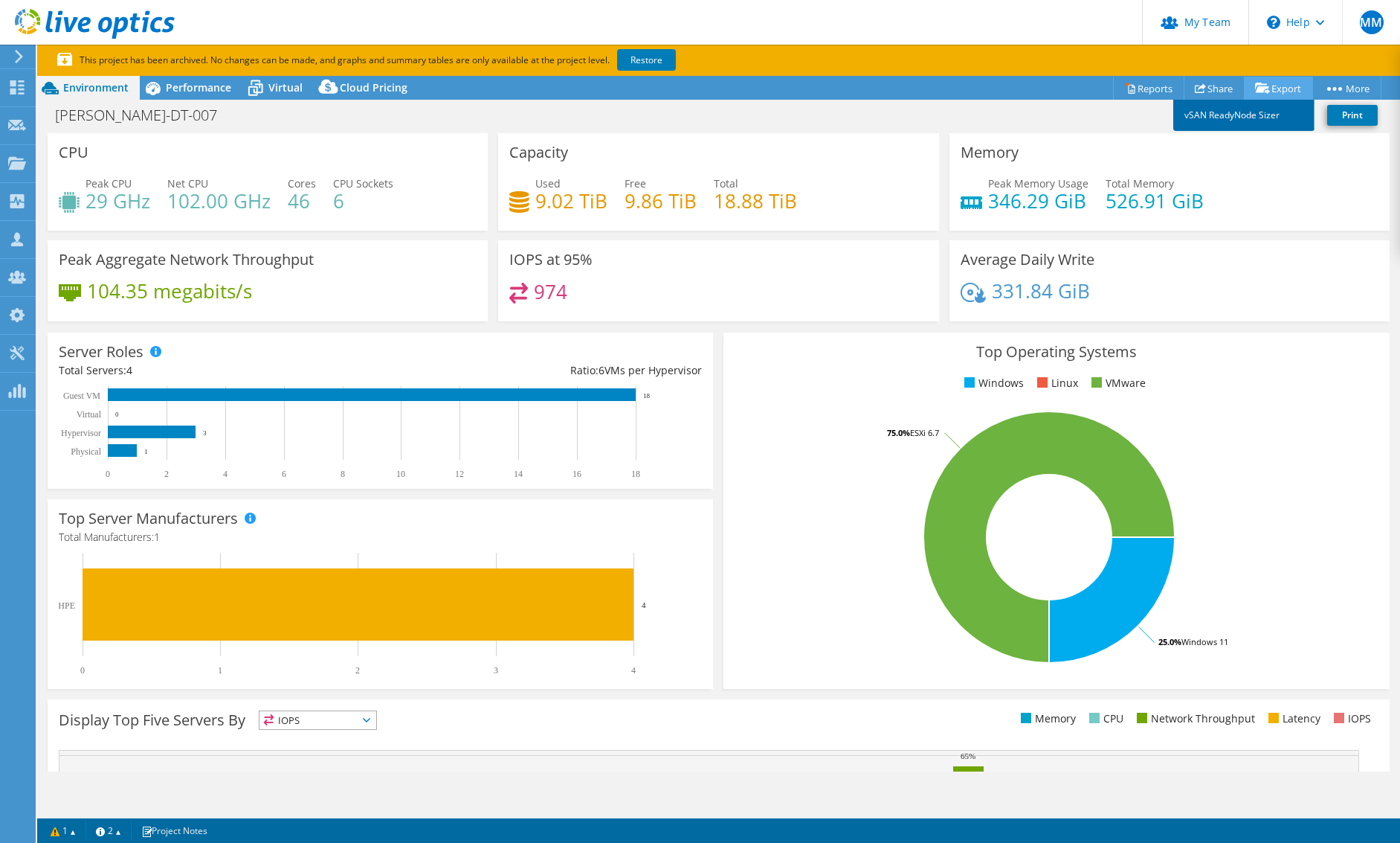
click at [1231, 112] on link "vSAN ReadyNode Sizer" at bounding box center [1244, 115] width 141 height 31
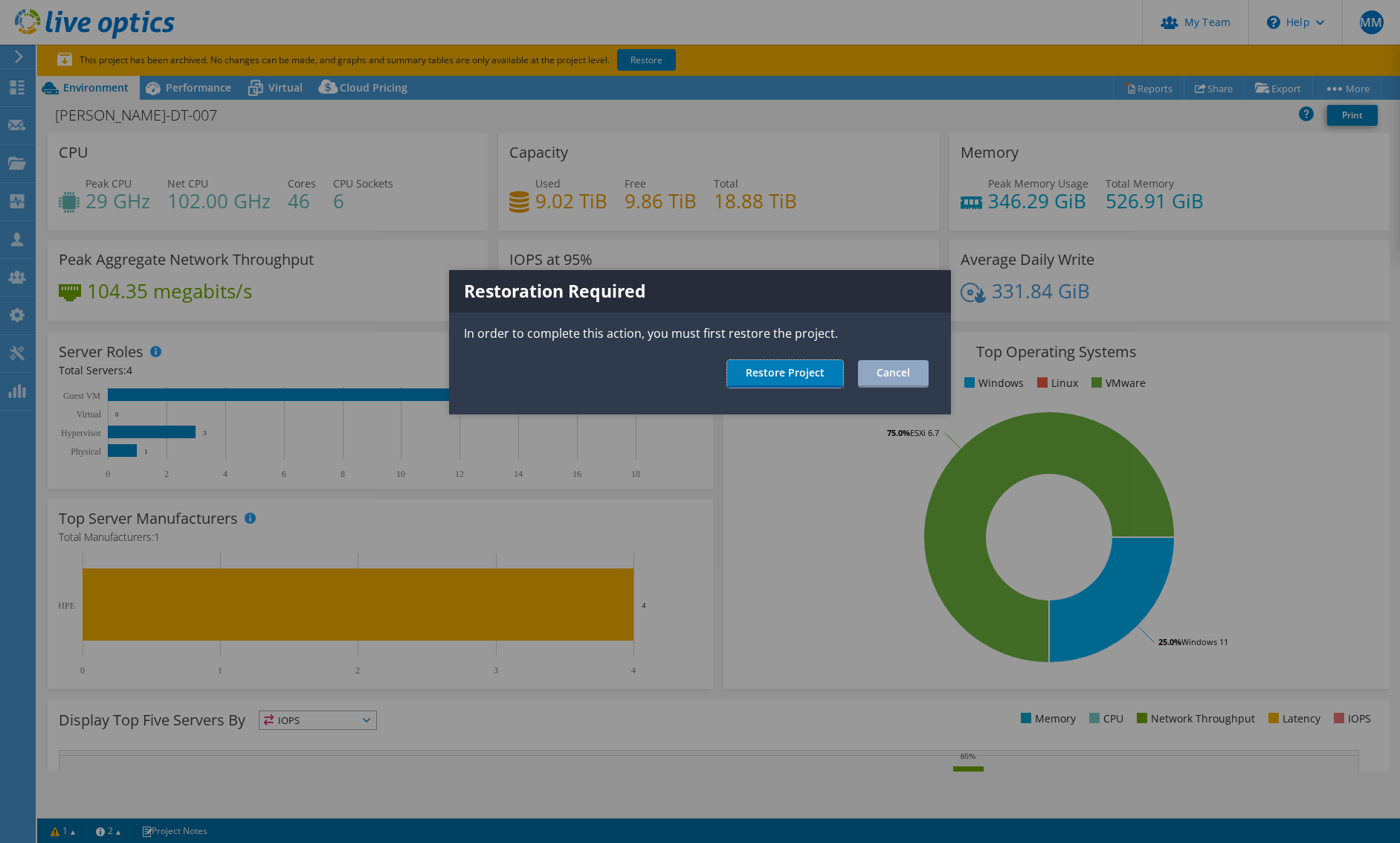
click at [784, 367] on link "Restore Project" at bounding box center [785, 373] width 116 height 28
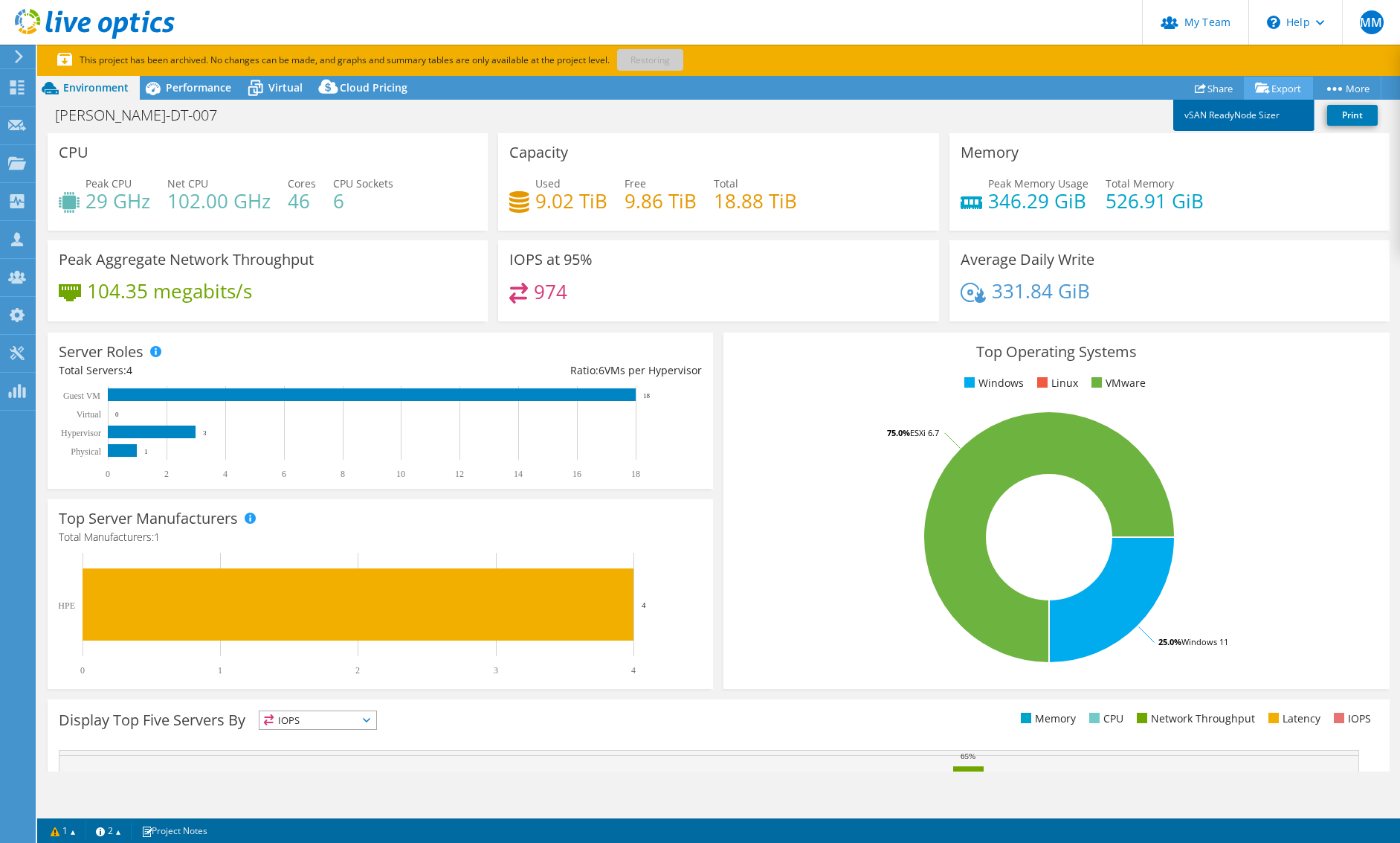
click at [1243, 116] on link "vSAN ReadyNode Sizer" at bounding box center [1244, 115] width 141 height 31
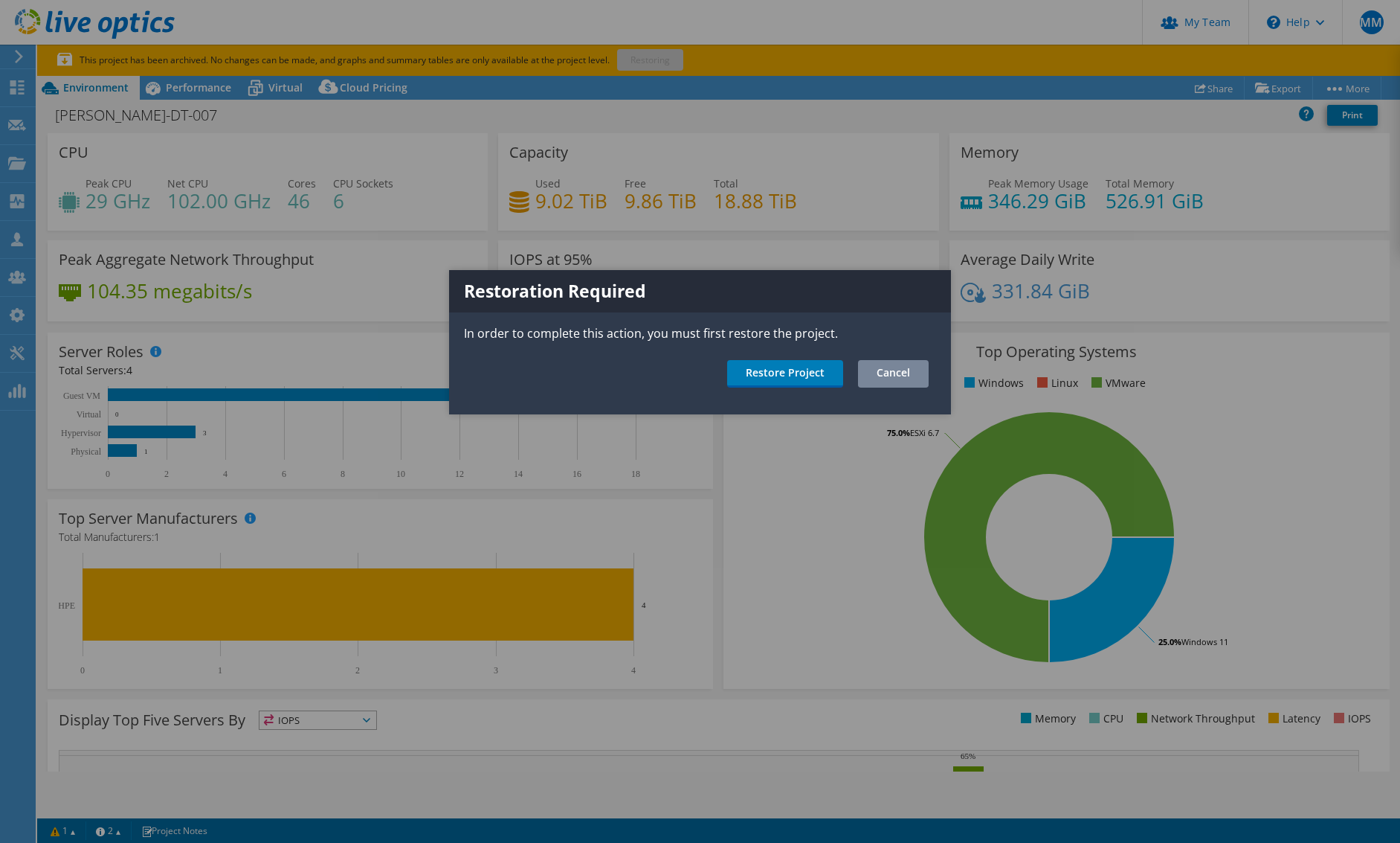
click at [887, 372] on link "Cancel" at bounding box center [893, 373] width 71 height 28
